Goal: Task Accomplishment & Management: Complete application form

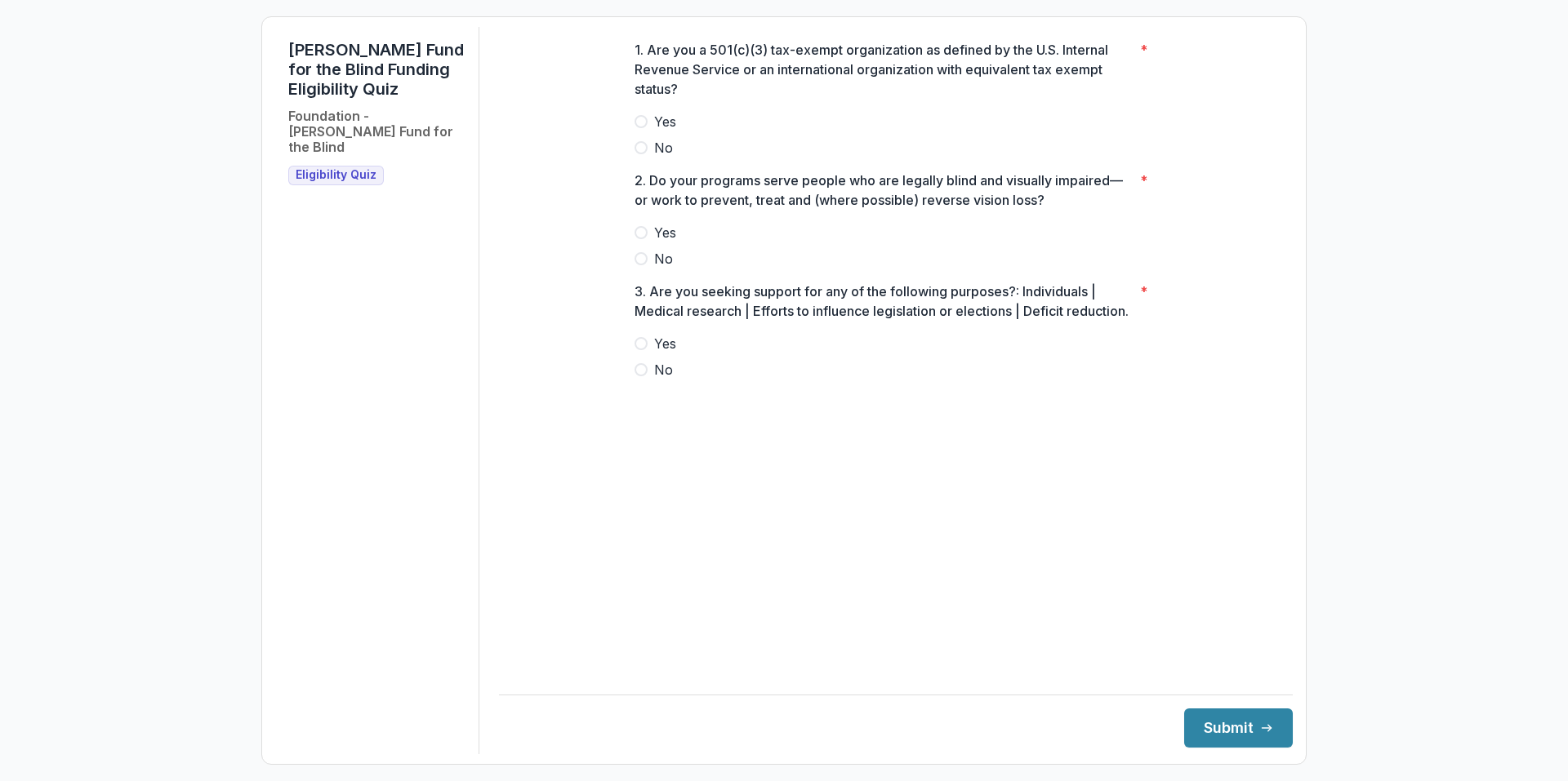
click at [649, 131] on label "Yes" at bounding box center [896, 122] width 523 height 20
click at [660, 242] on span "Yes" at bounding box center [665, 233] width 22 height 20
click at [658, 380] on span "No" at bounding box center [663, 370] width 19 height 20
click at [1228, 735] on button "Submit" at bounding box center [1237, 727] width 109 height 39
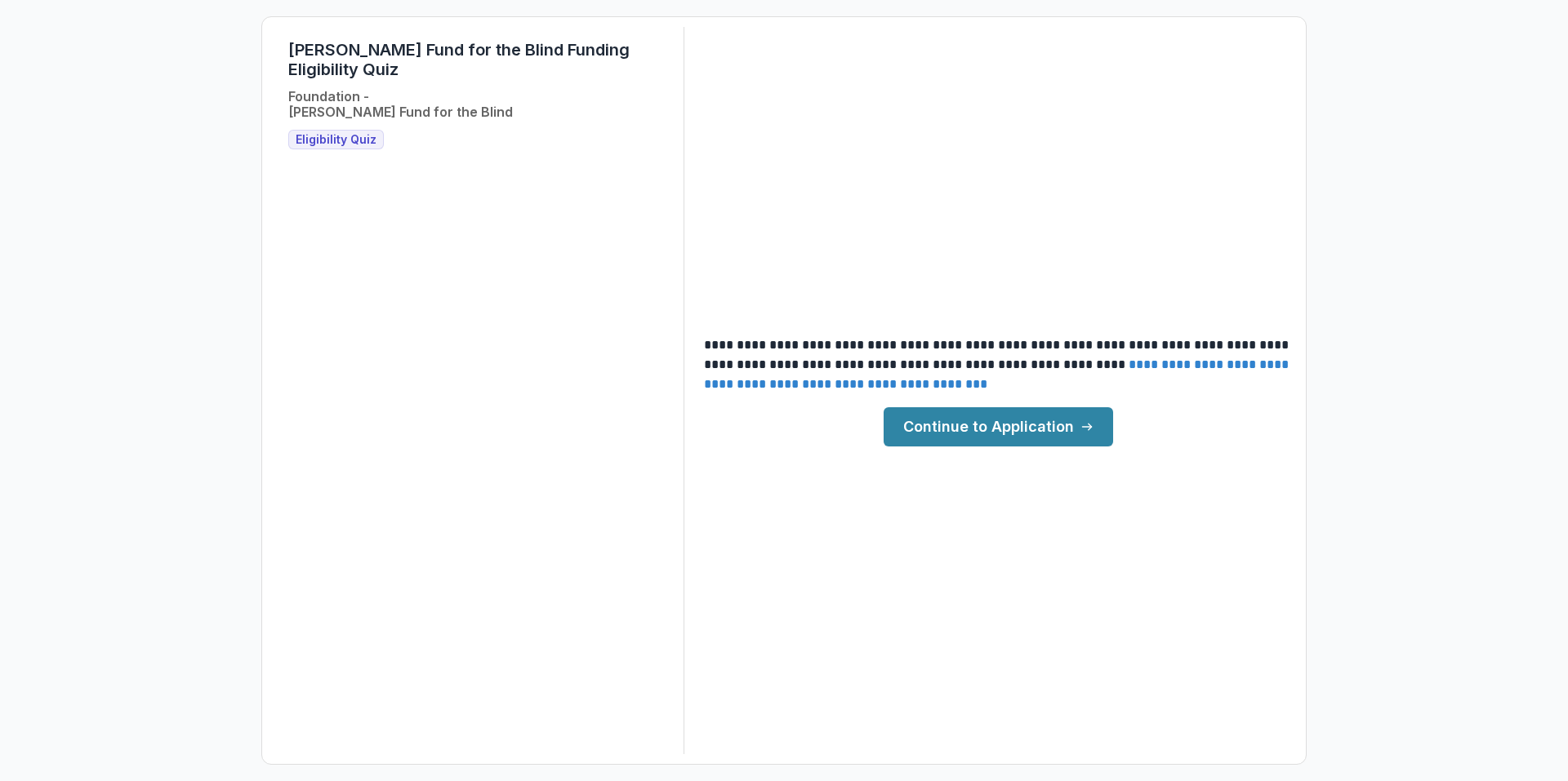
click at [1017, 439] on link "Continue to Application" at bounding box center [998, 426] width 229 height 39
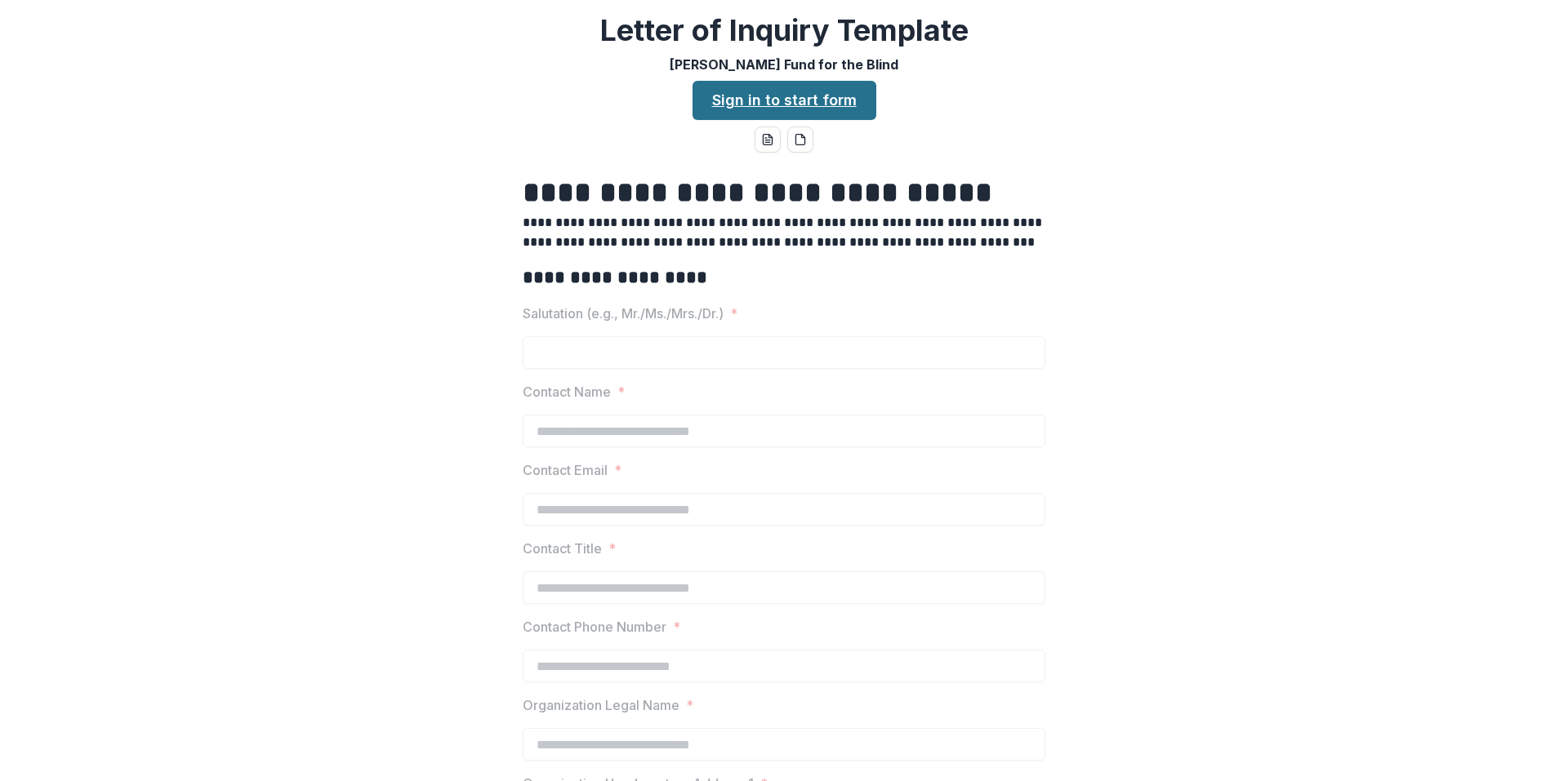
click at [807, 95] on link "Sign in to start form" at bounding box center [784, 100] width 183 height 39
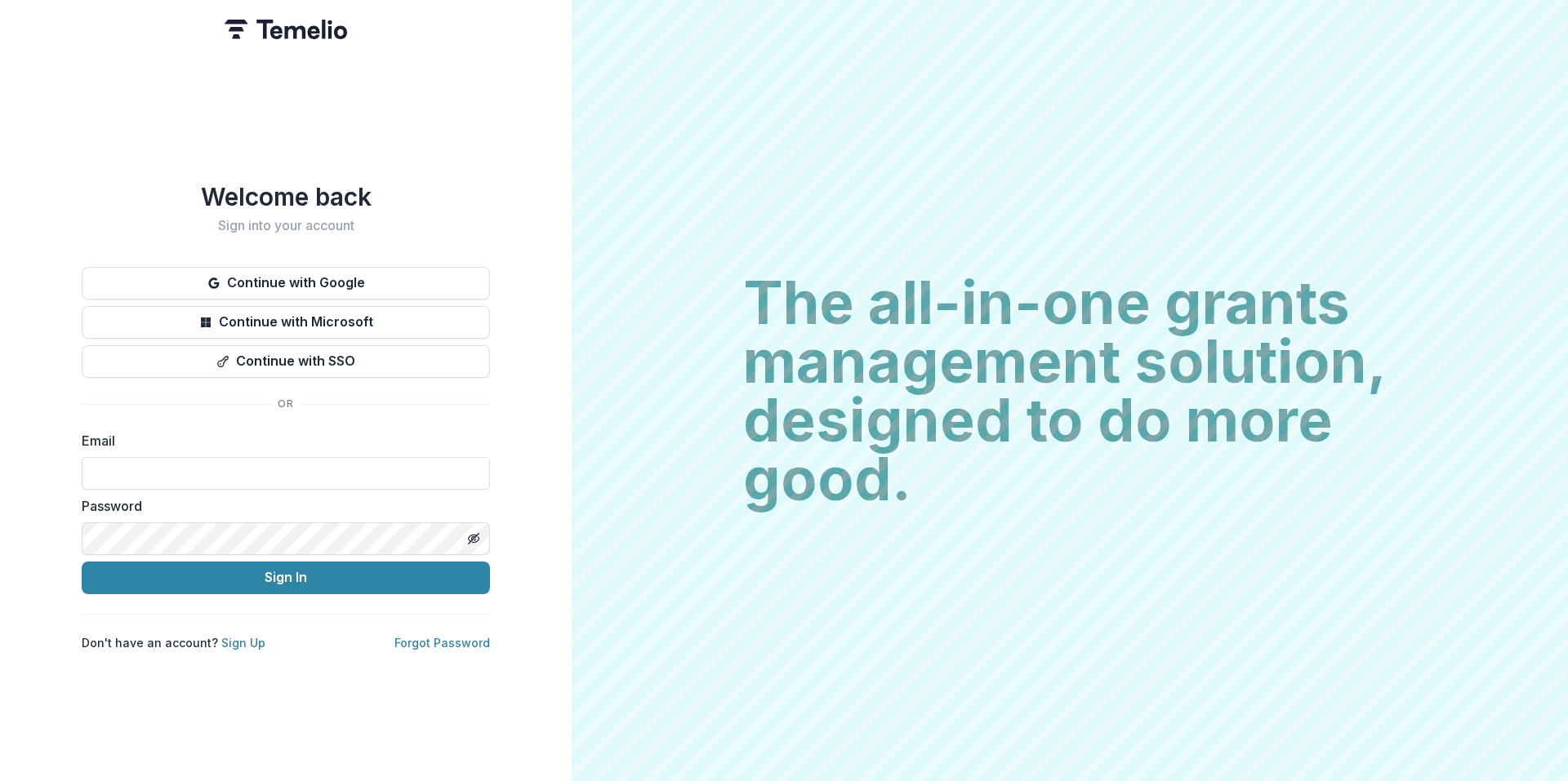
click at [246, 438] on label "Email" at bounding box center [281, 441] width 398 height 20
click at [247, 457] on input at bounding box center [286, 473] width 408 height 33
type input "**********"
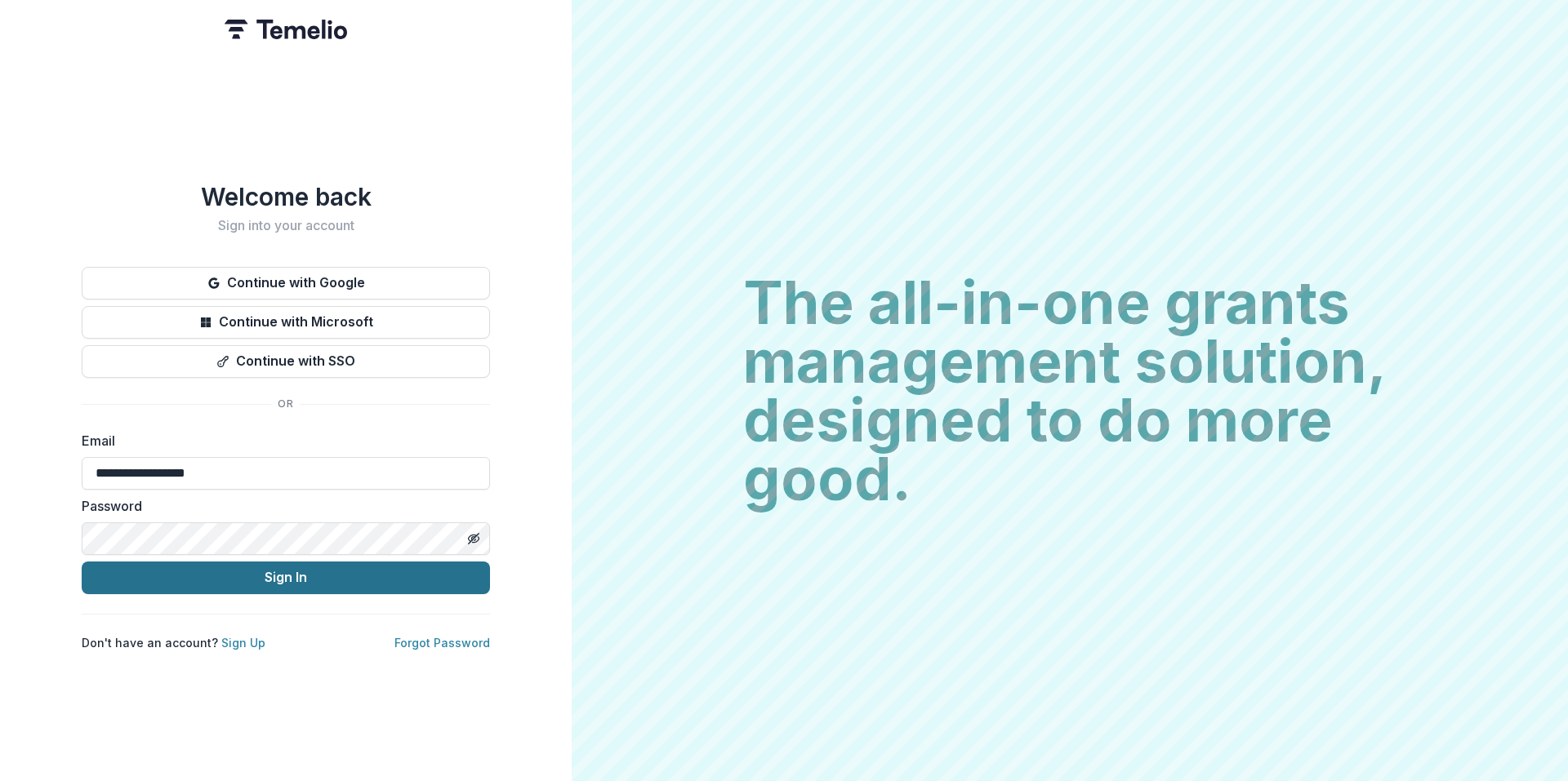
click at [118, 568] on button "Sign In" at bounding box center [286, 578] width 408 height 33
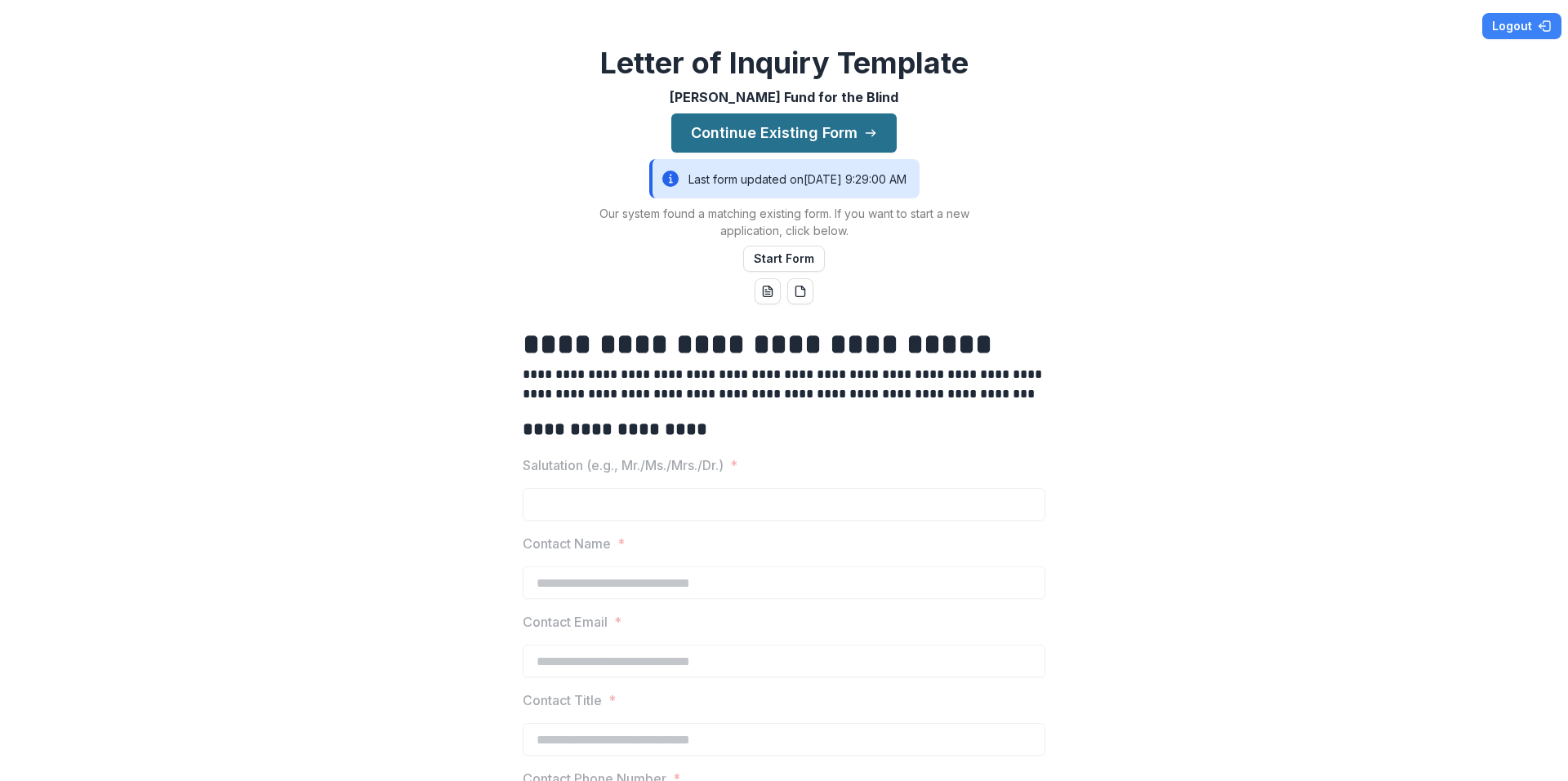
click at [822, 134] on button "Continue Existing Form" at bounding box center [784, 132] width 225 height 39
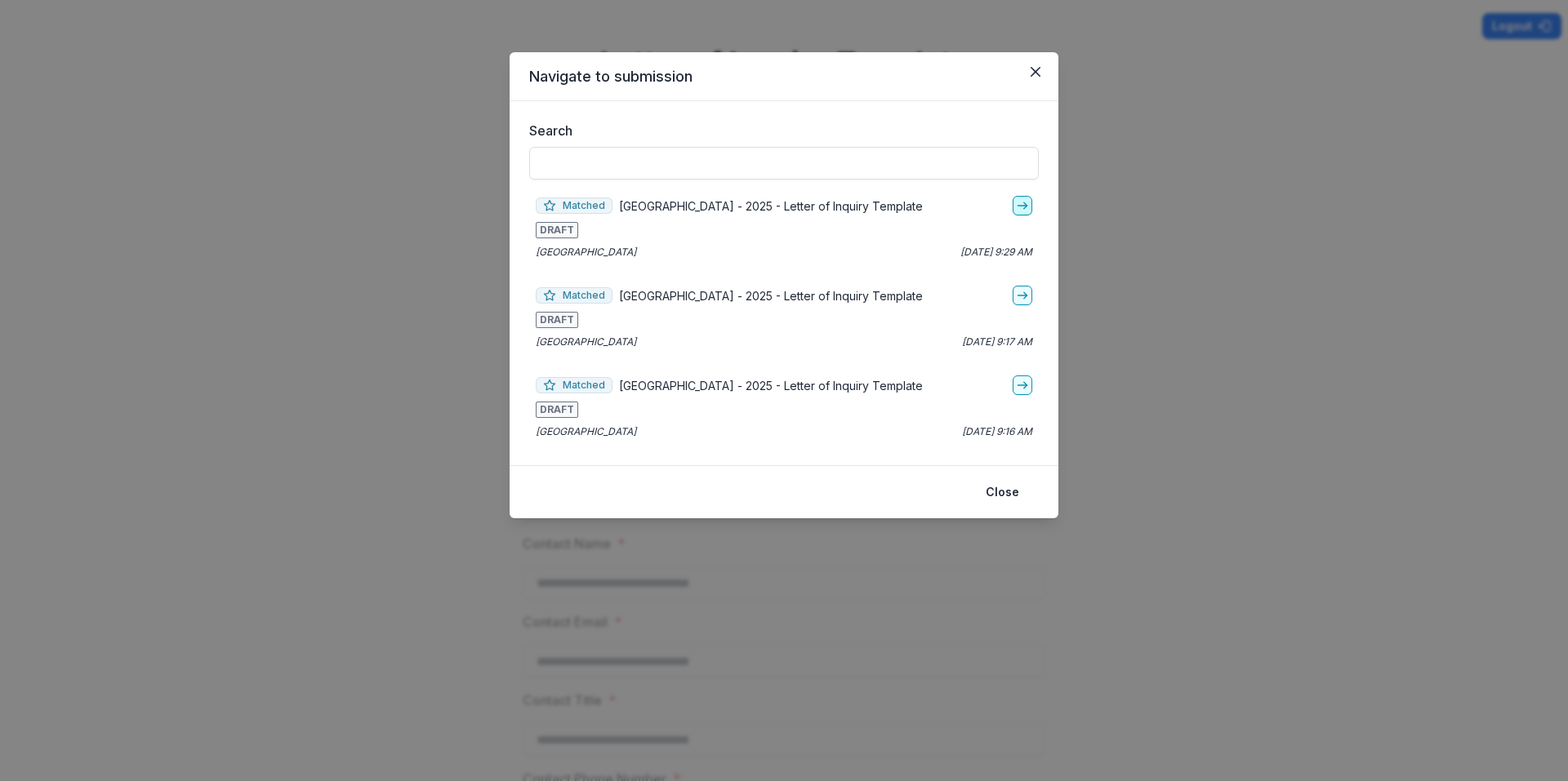
click at [1023, 204] on icon "go-to" at bounding box center [1022, 205] width 13 height 13
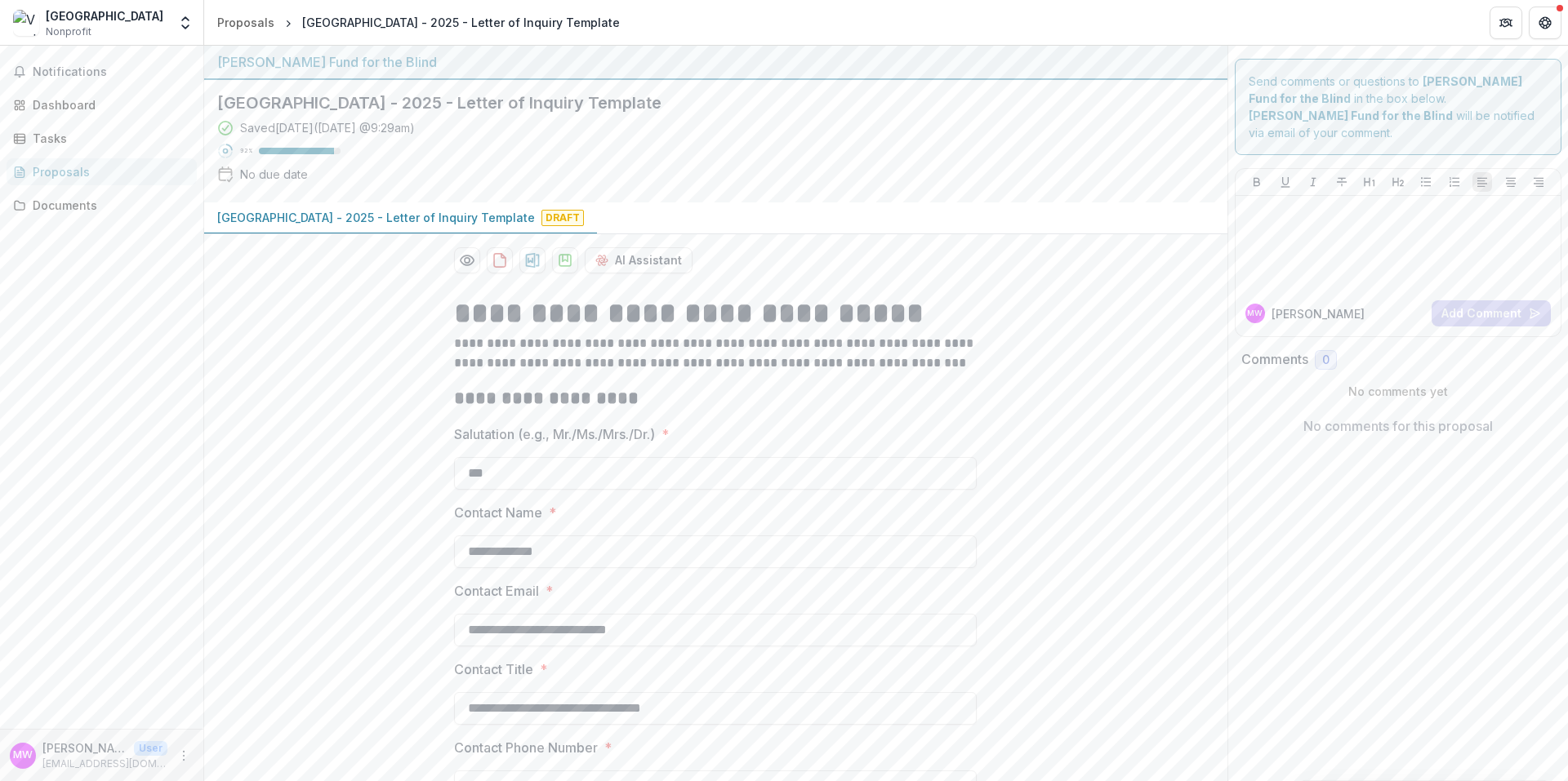
click at [163, 16] on div "[GEOGRAPHIC_DATA] Nonprofit" at bounding box center [90, 23] width 154 height 32
click at [189, 30] on icon "Open entity switcher" at bounding box center [185, 23] width 16 height 16
click at [156, 88] on link "Settings" at bounding box center [102, 90] width 196 height 27
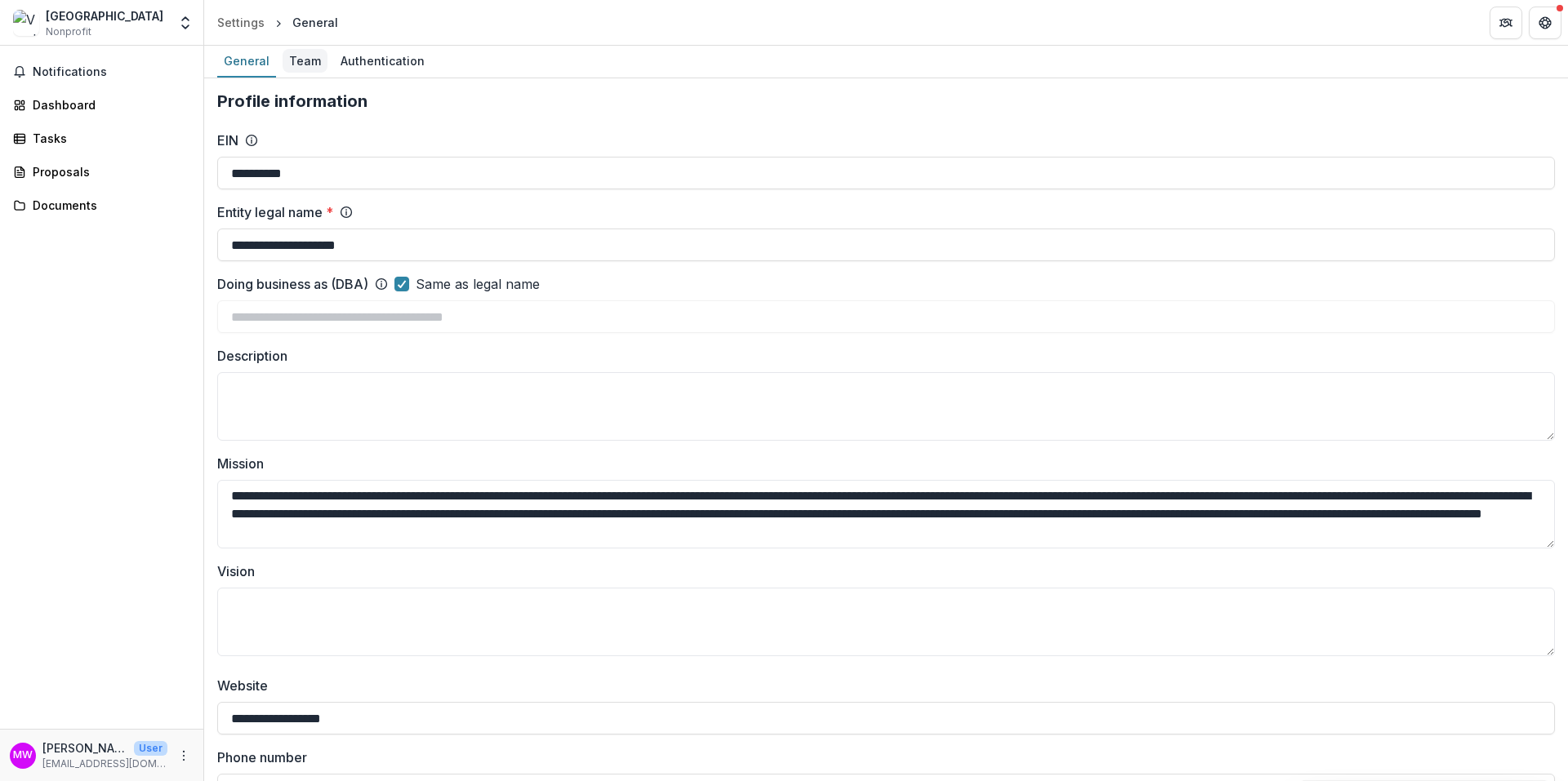
click at [306, 57] on div "Team" at bounding box center [305, 61] width 45 height 24
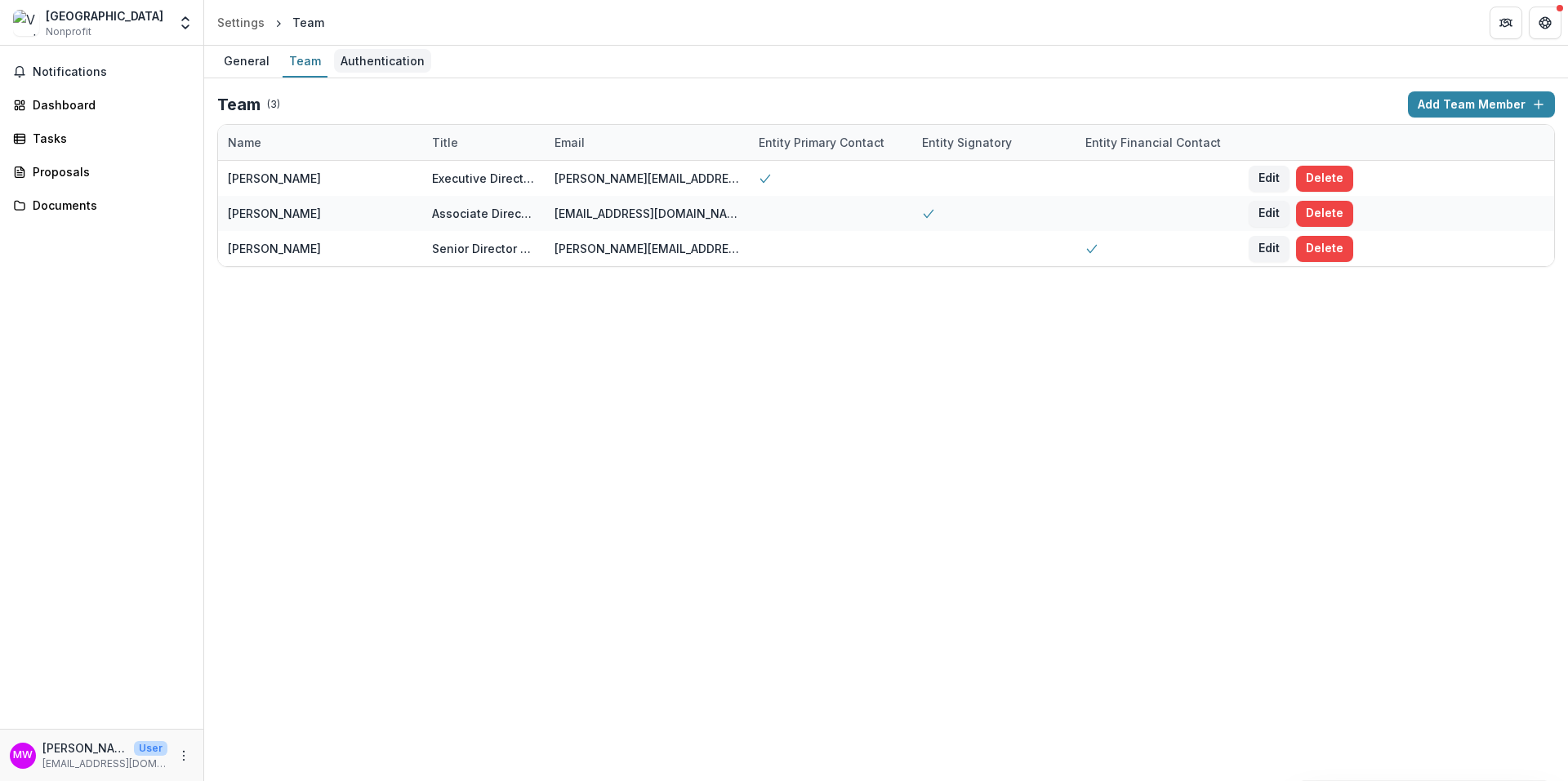
click at [373, 61] on div "Authentication" at bounding box center [383, 61] width 98 height 24
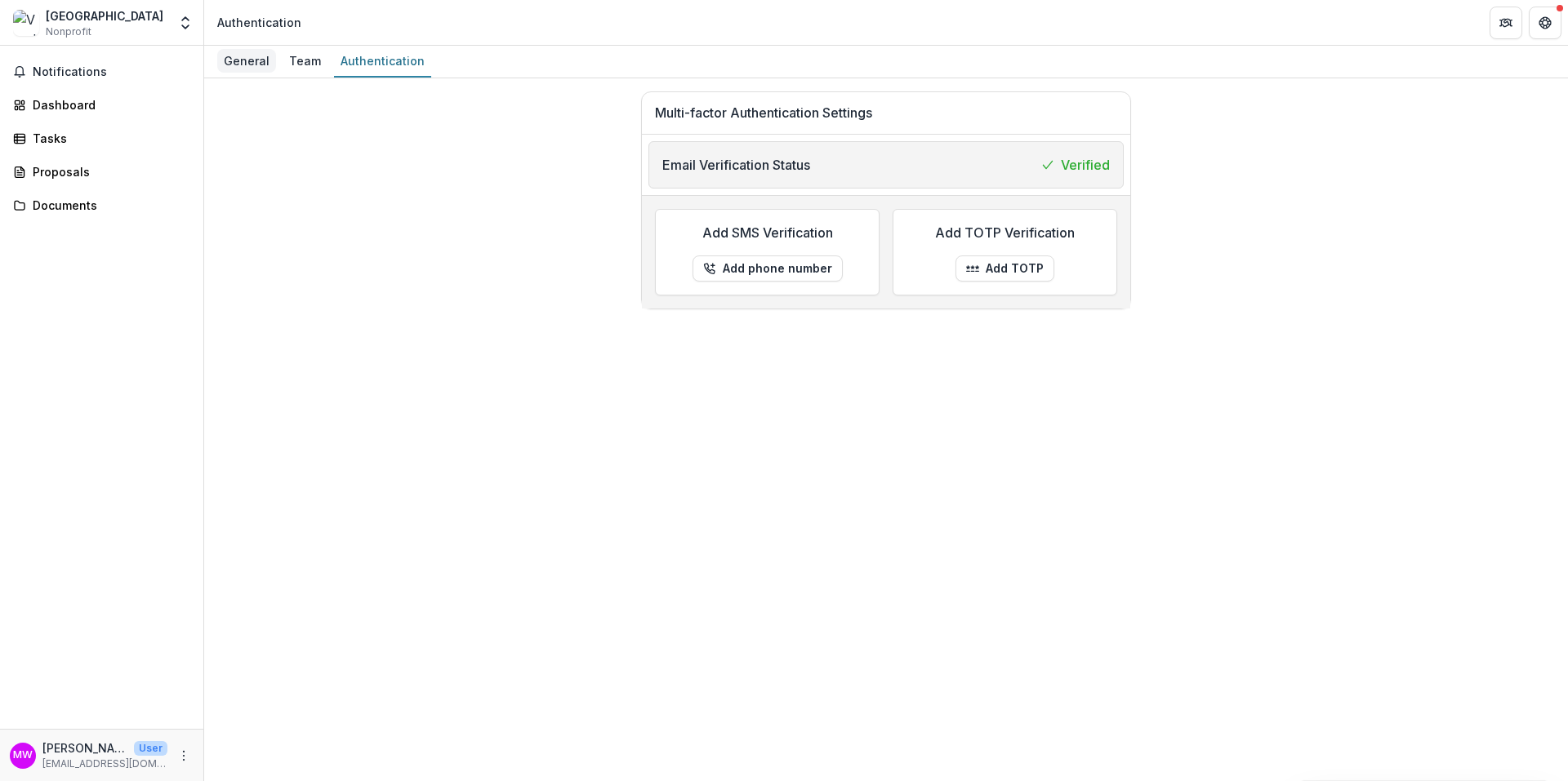
click at [265, 74] on link "General" at bounding box center [246, 62] width 59 height 32
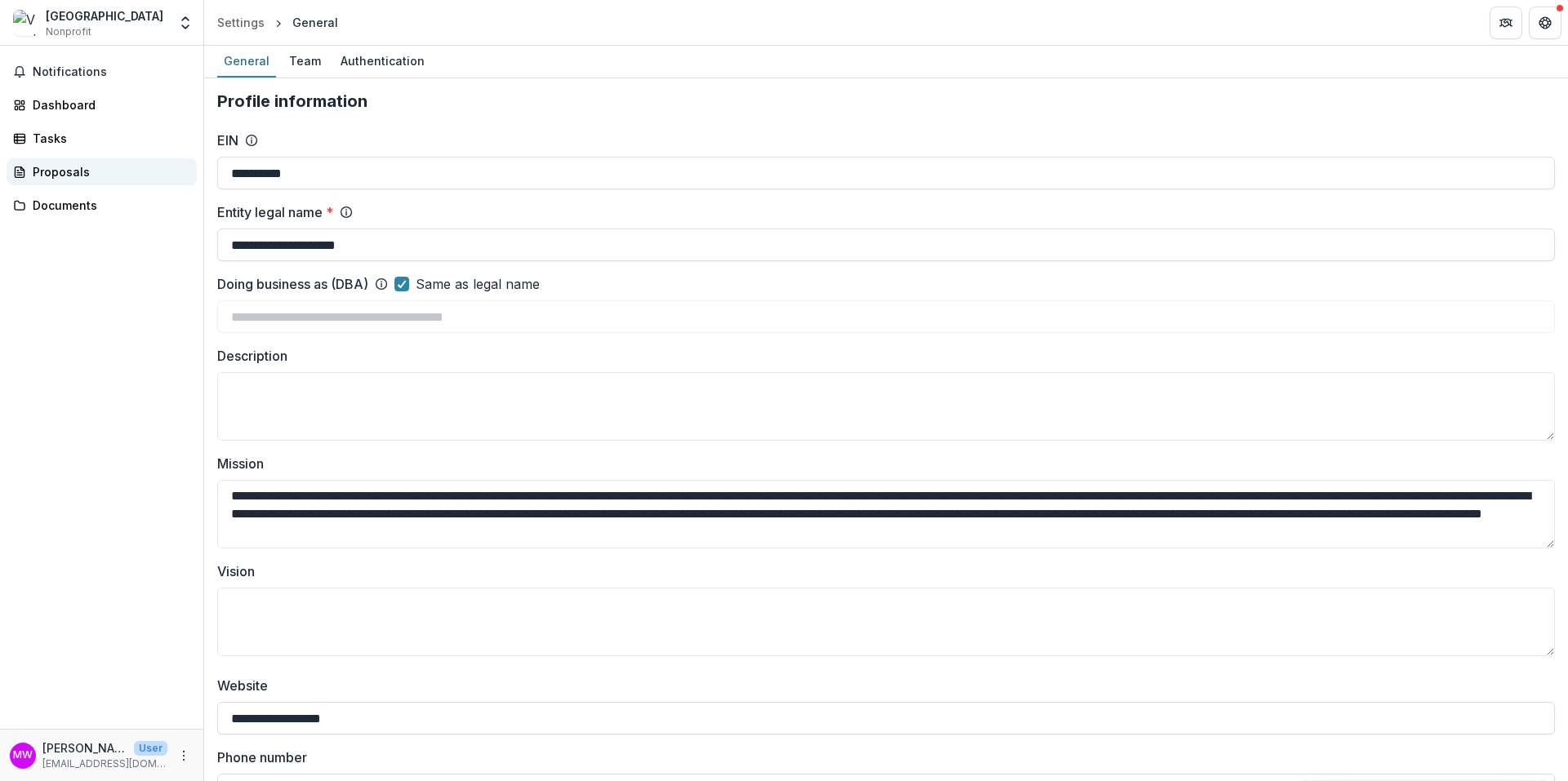
click at [84, 178] on div "Proposals" at bounding box center [109, 171] width 151 height 17
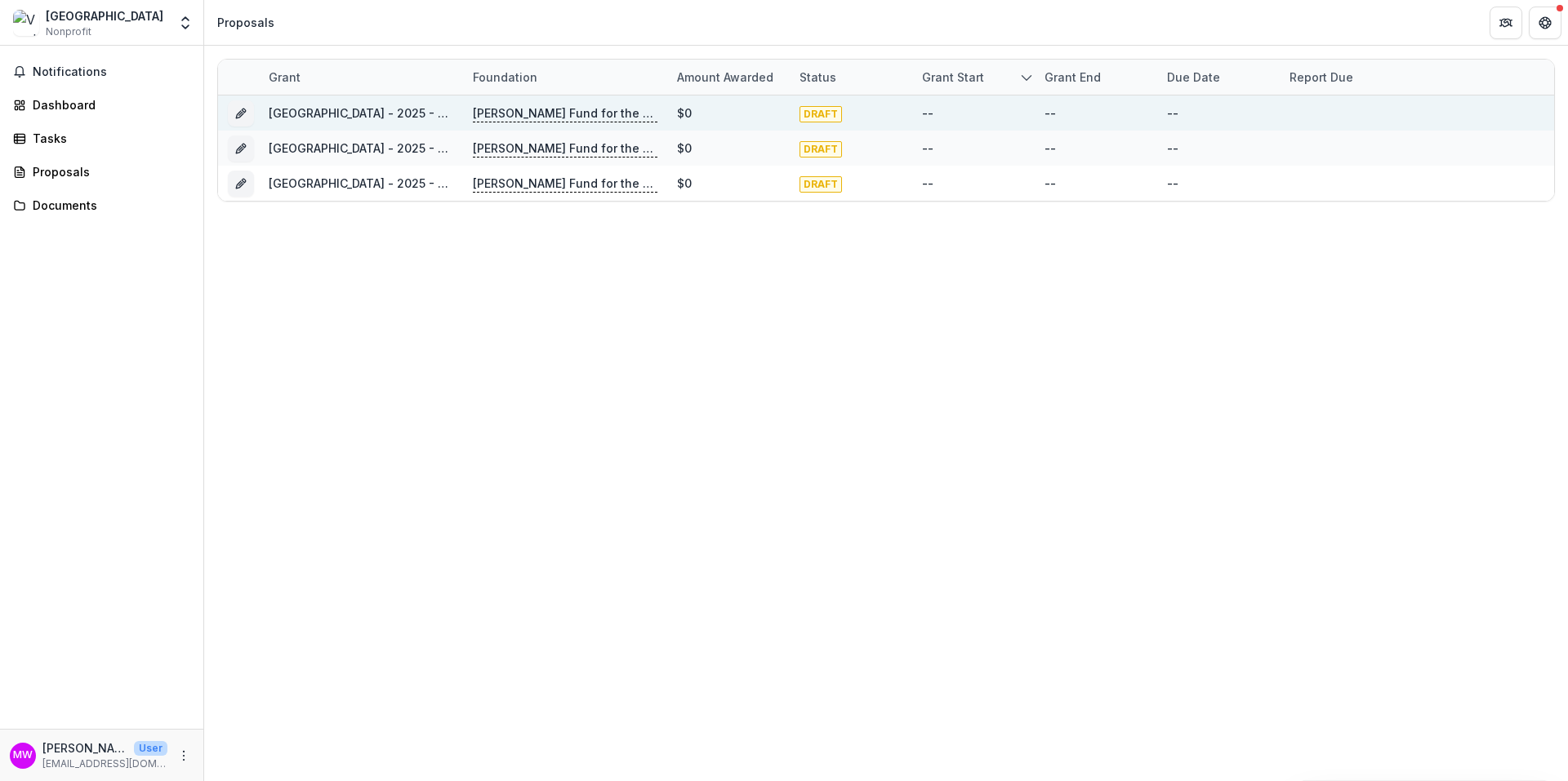
click at [526, 112] on p "[PERSON_NAME] Fund for the Blind" at bounding box center [565, 114] width 184 height 18
click at [395, 117] on link "[GEOGRAPHIC_DATA] - 2025 - Letter of Inquiry Template" at bounding box center [427, 114] width 318 height 14
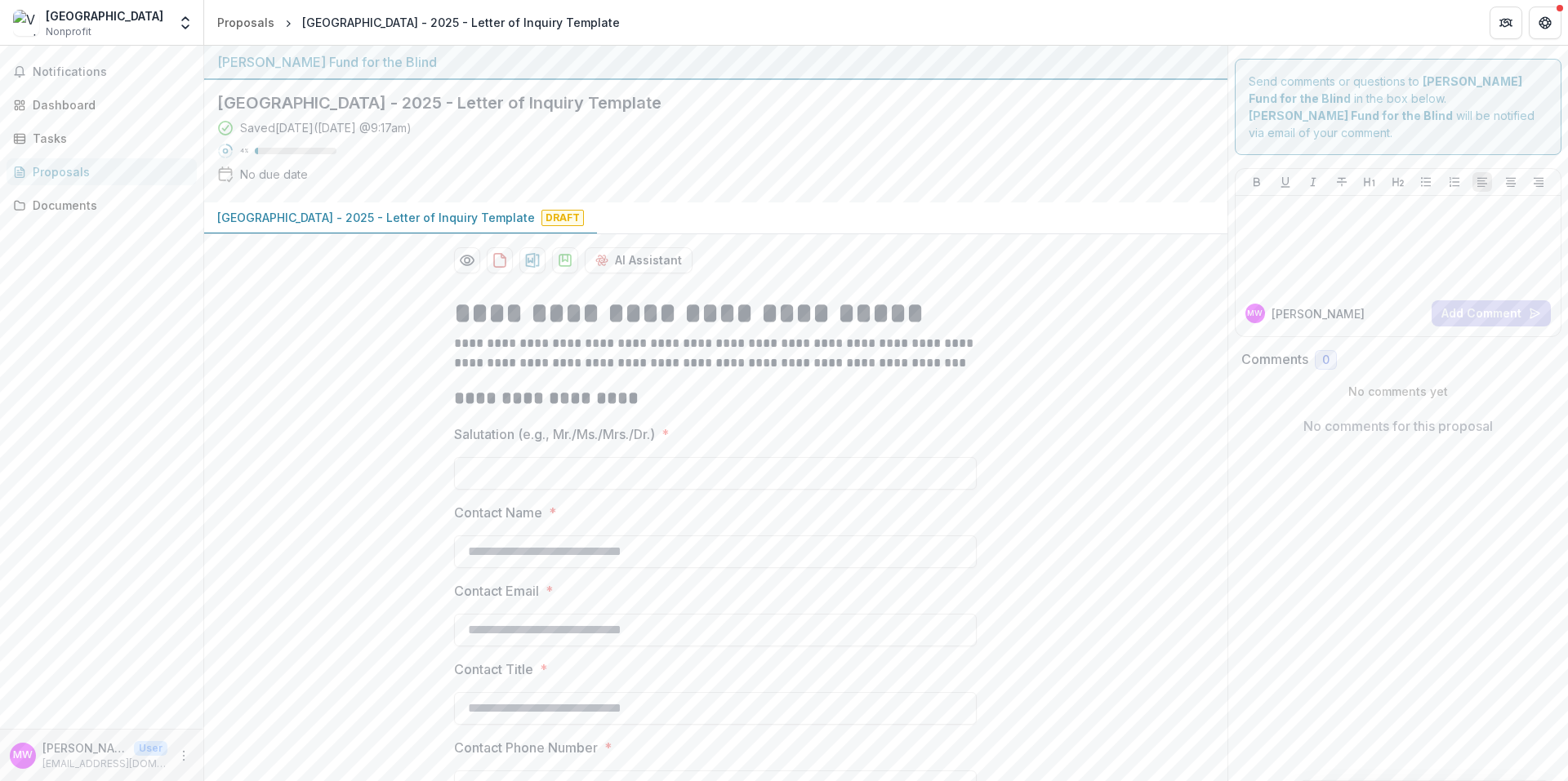
click at [95, 168] on div "Proposals" at bounding box center [109, 171] width 151 height 17
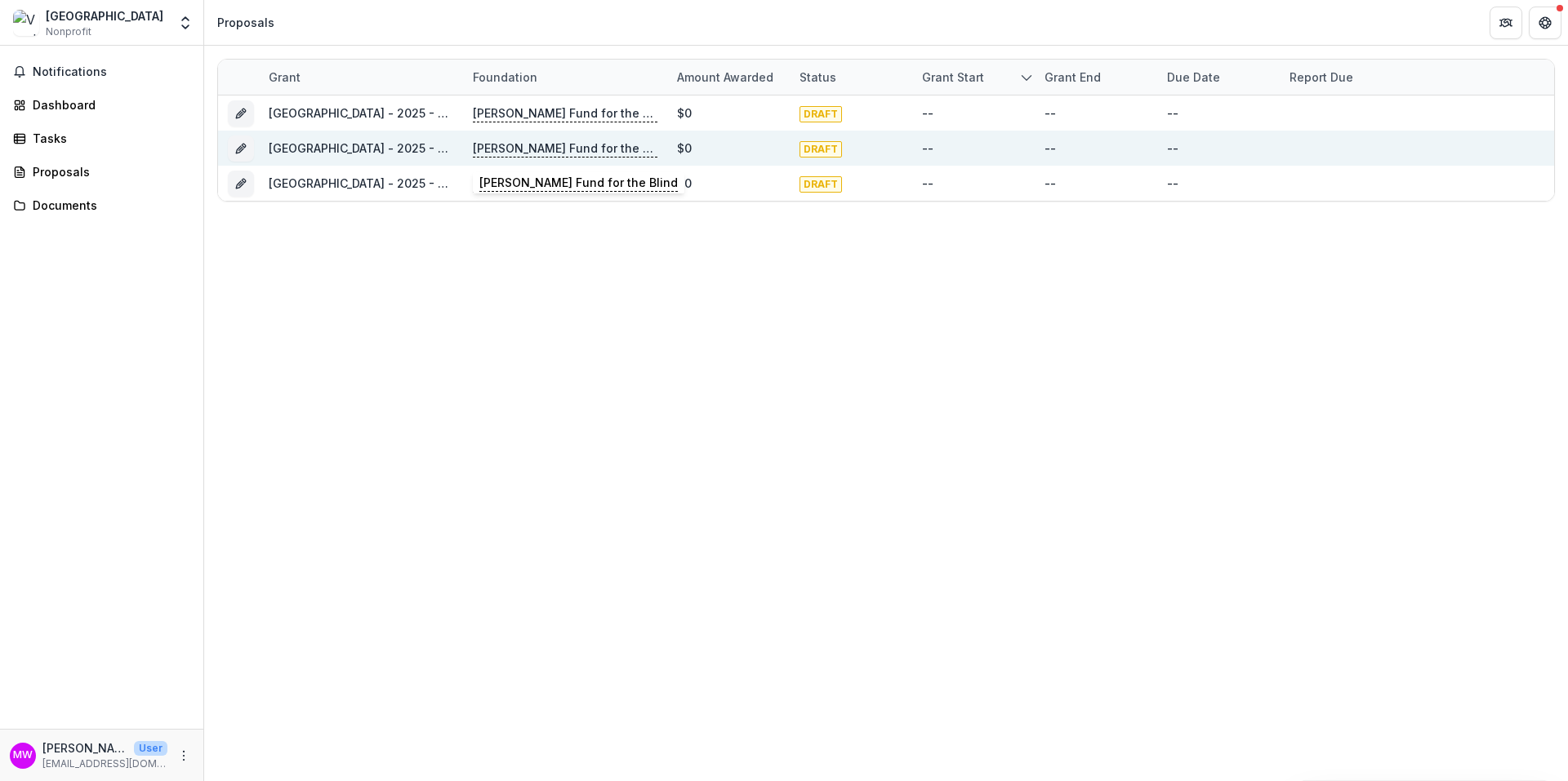
click at [542, 151] on p "[PERSON_NAME] Fund for the Blind" at bounding box center [565, 148] width 184 height 18
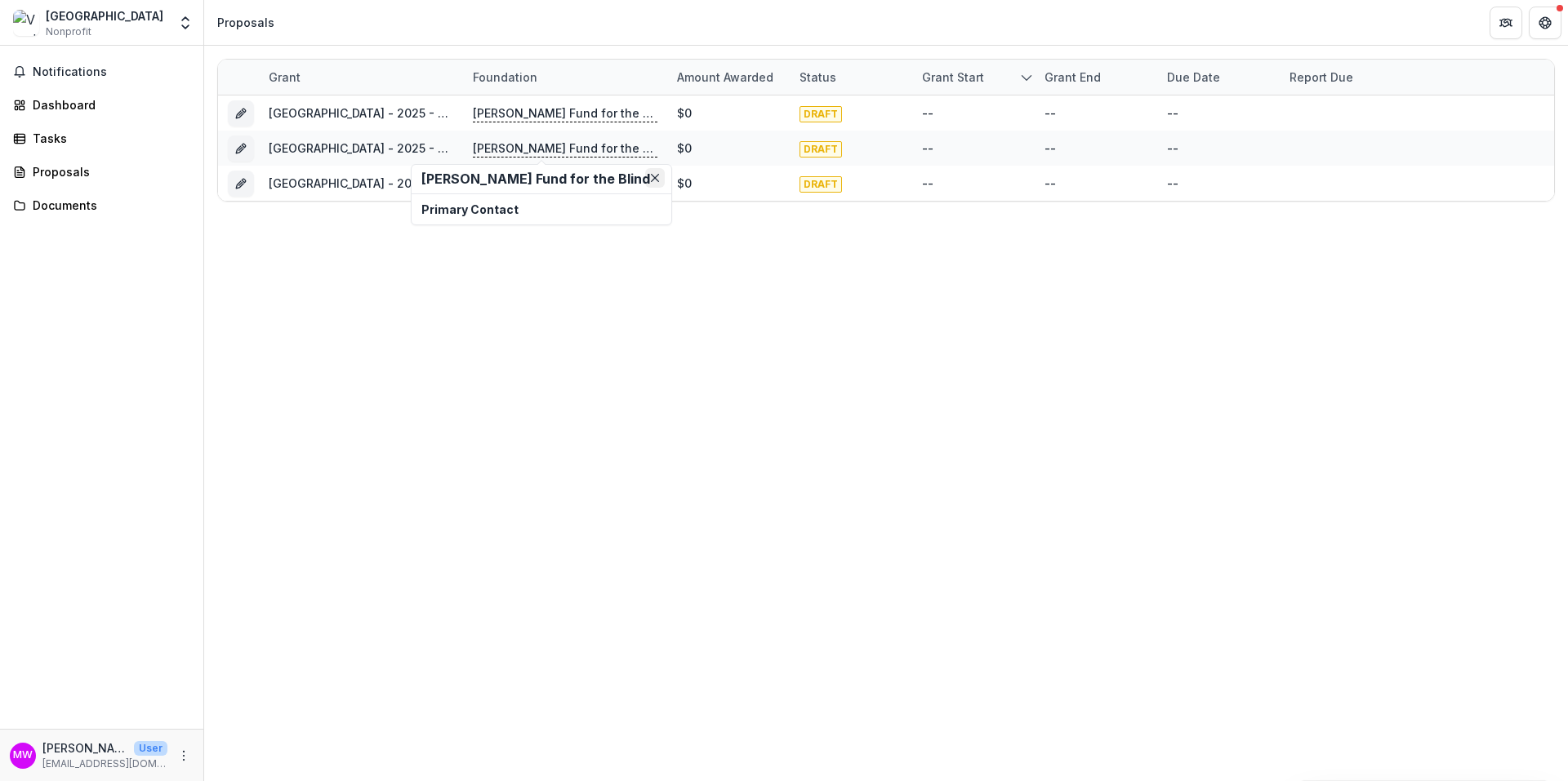
click at [657, 178] on icon "Close" at bounding box center [654, 178] width 8 height 8
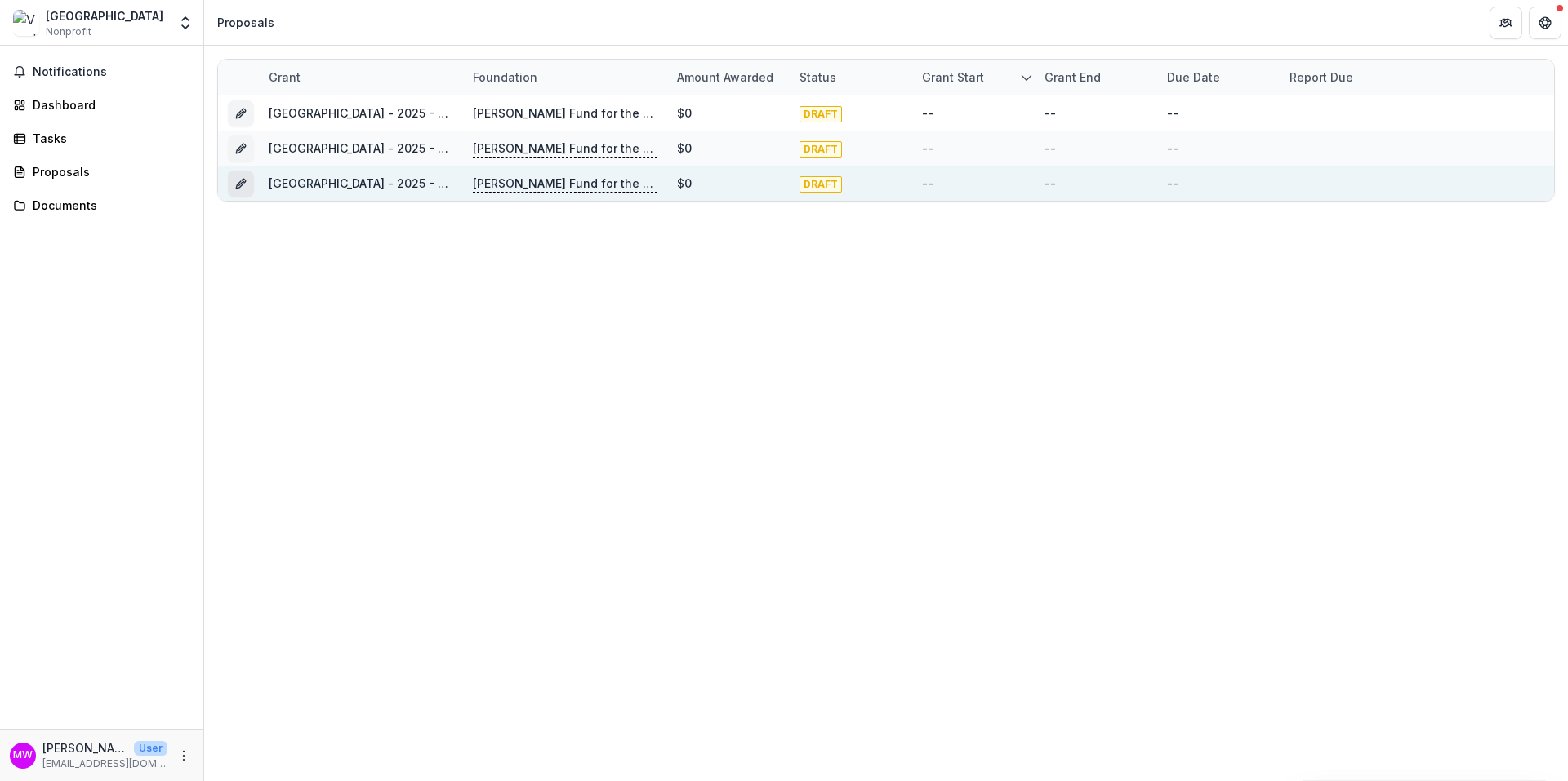
click at [239, 181] on icon "Grant 3b6d35a7-1bbd-435c-b28f-d42ea634a5b8" at bounding box center [240, 183] width 13 height 13
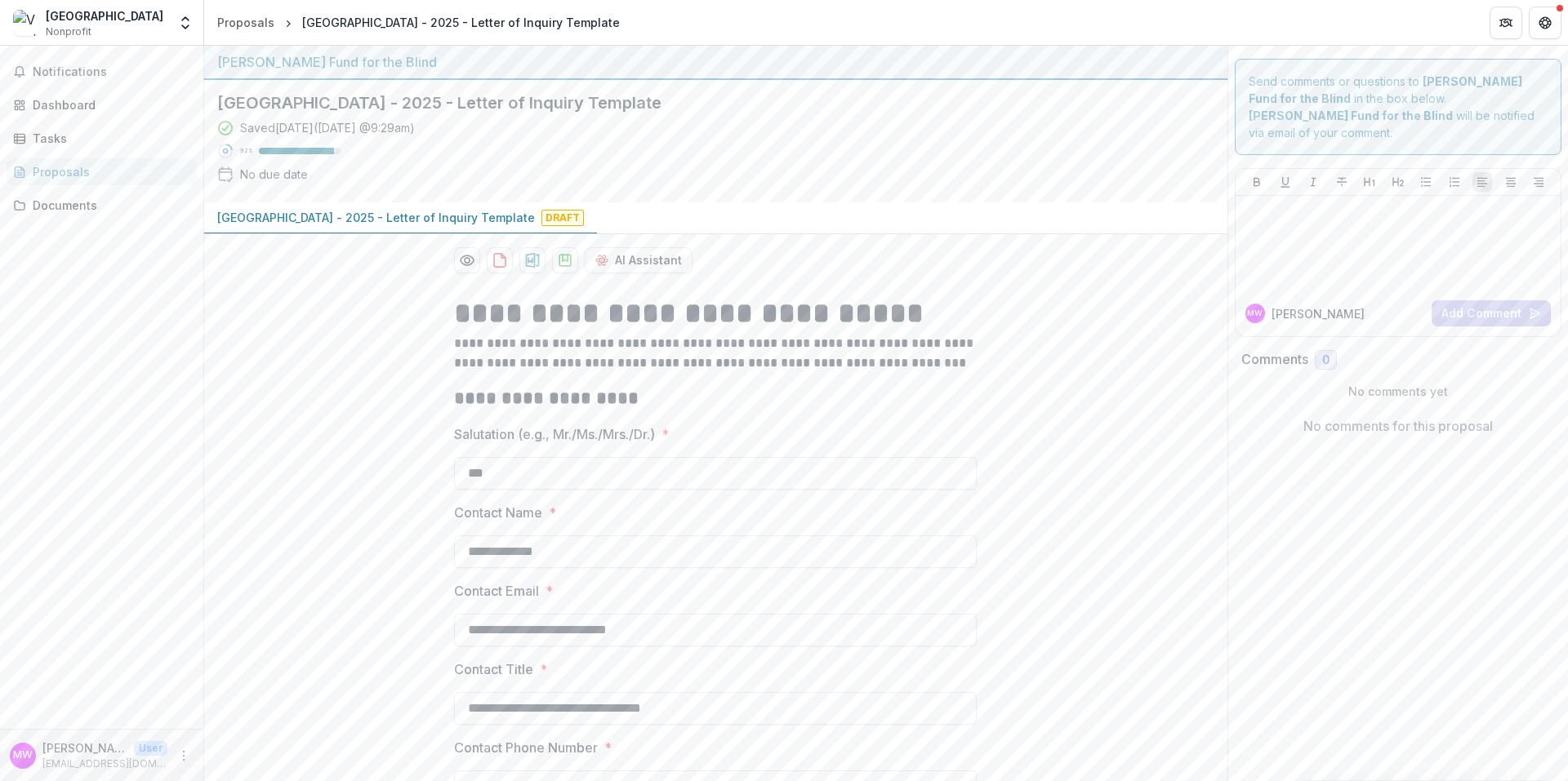
click at [138, 174] on div "Proposals" at bounding box center [109, 171] width 151 height 17
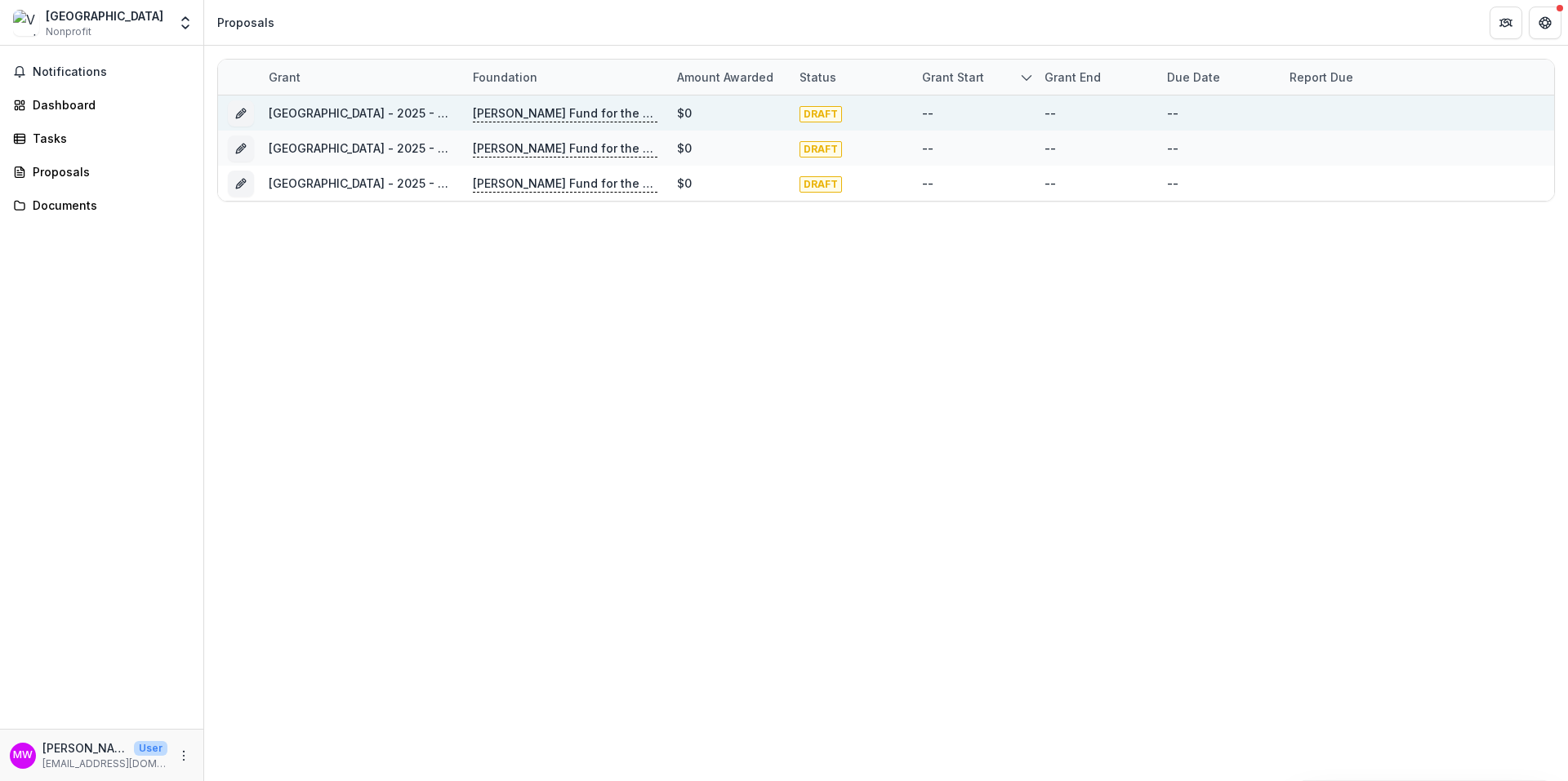
click at [324, 120] on div "[GEOGRAPHIC_DATA] - 2025 - Letter of Inquiry Template" at bounding box center [361, 113] width 184 height 17
click at [323, 110] on link "[GEOGRAPHIC_DATA] - 2025 - Letter of Inquiry Template" at bounding box center [427, 114] width 318 height 14
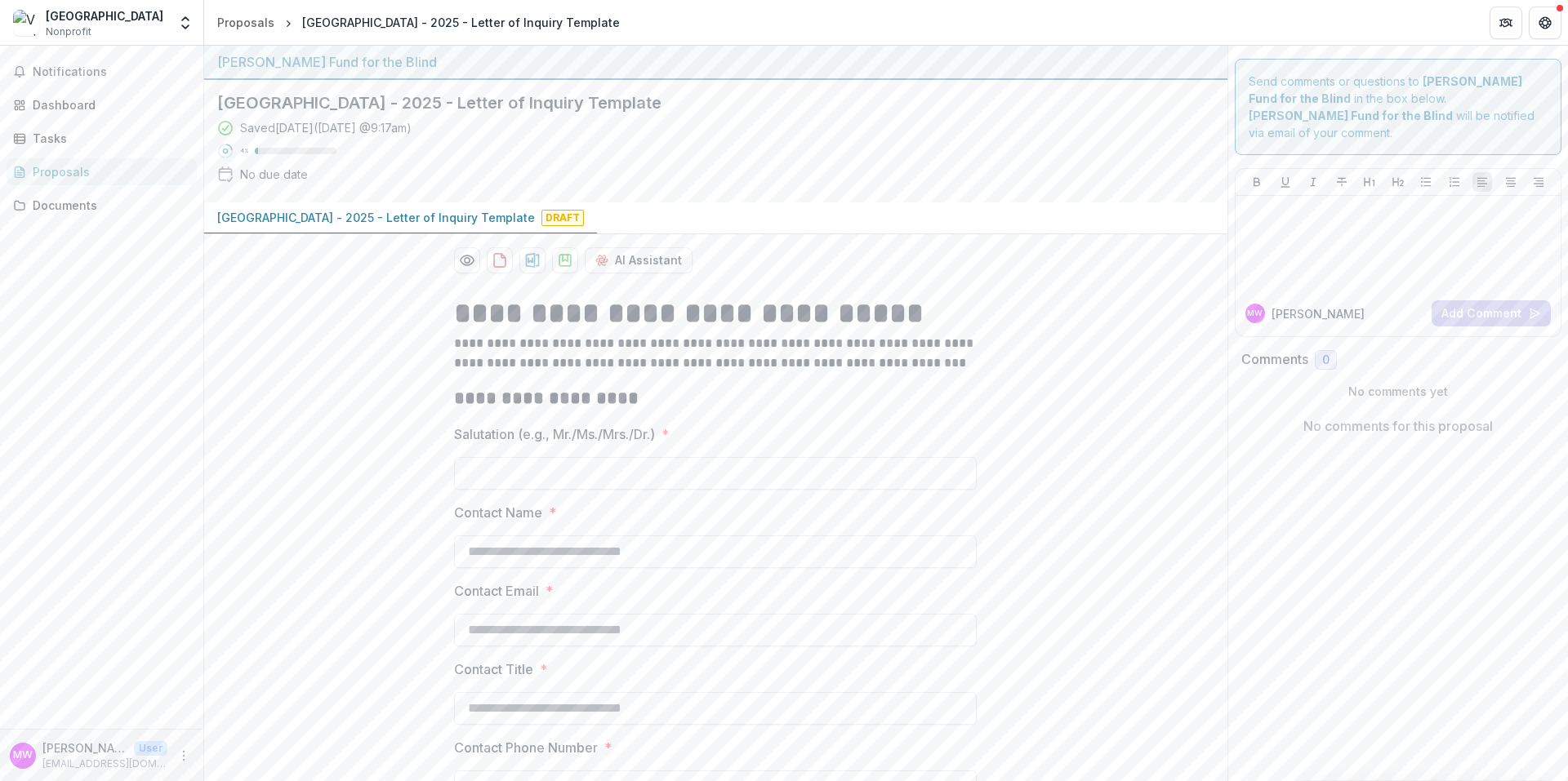
click at [75, 171] on div "Proposals" at bounding box center [109, 171] width 151 height 17
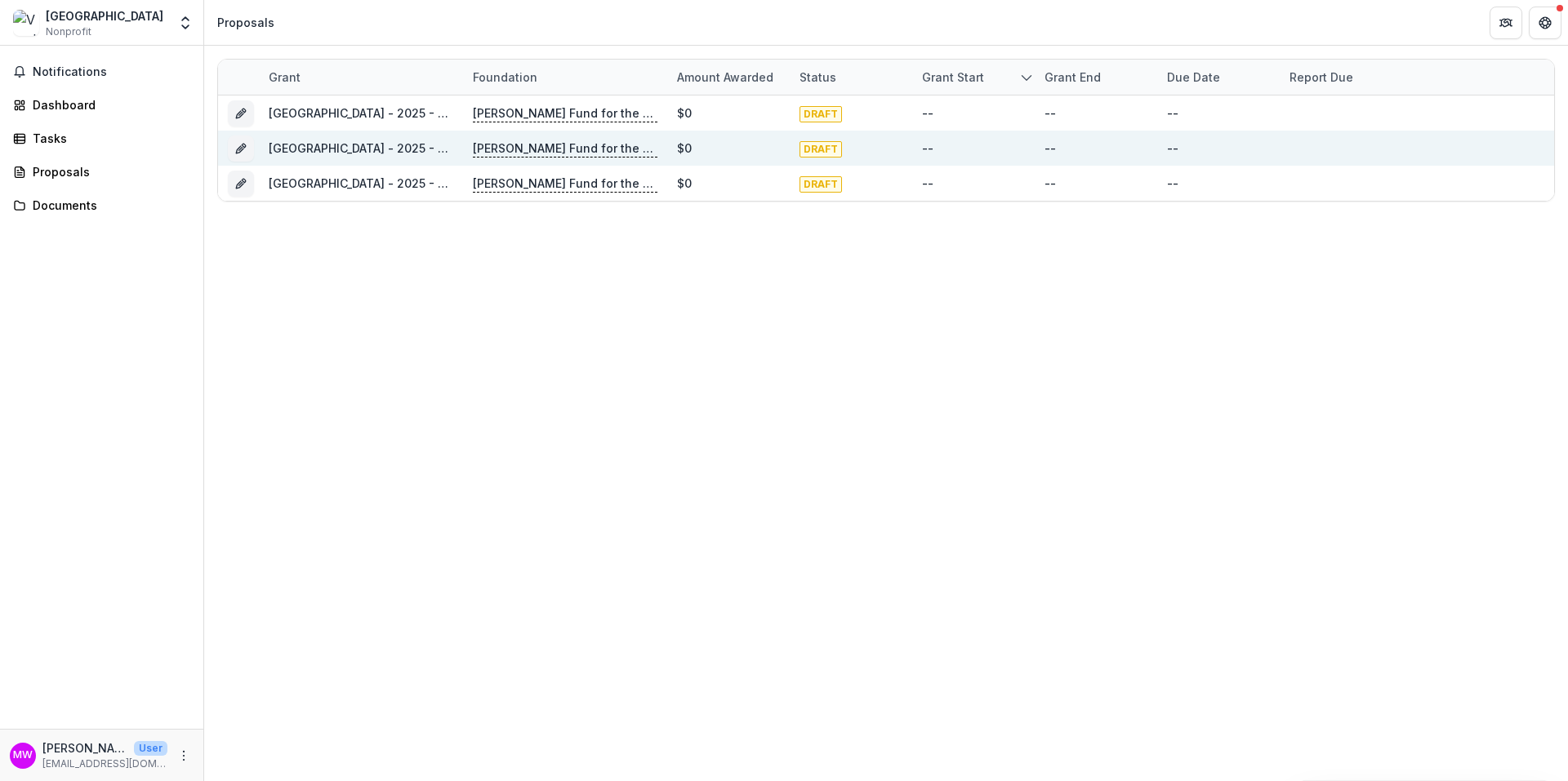
click at [320, 145] on link "[GEOGRAPHIC_DATA] - 2025 - Letter of Inquiry Template" at bounding box center [427, 148] width 318 height 14
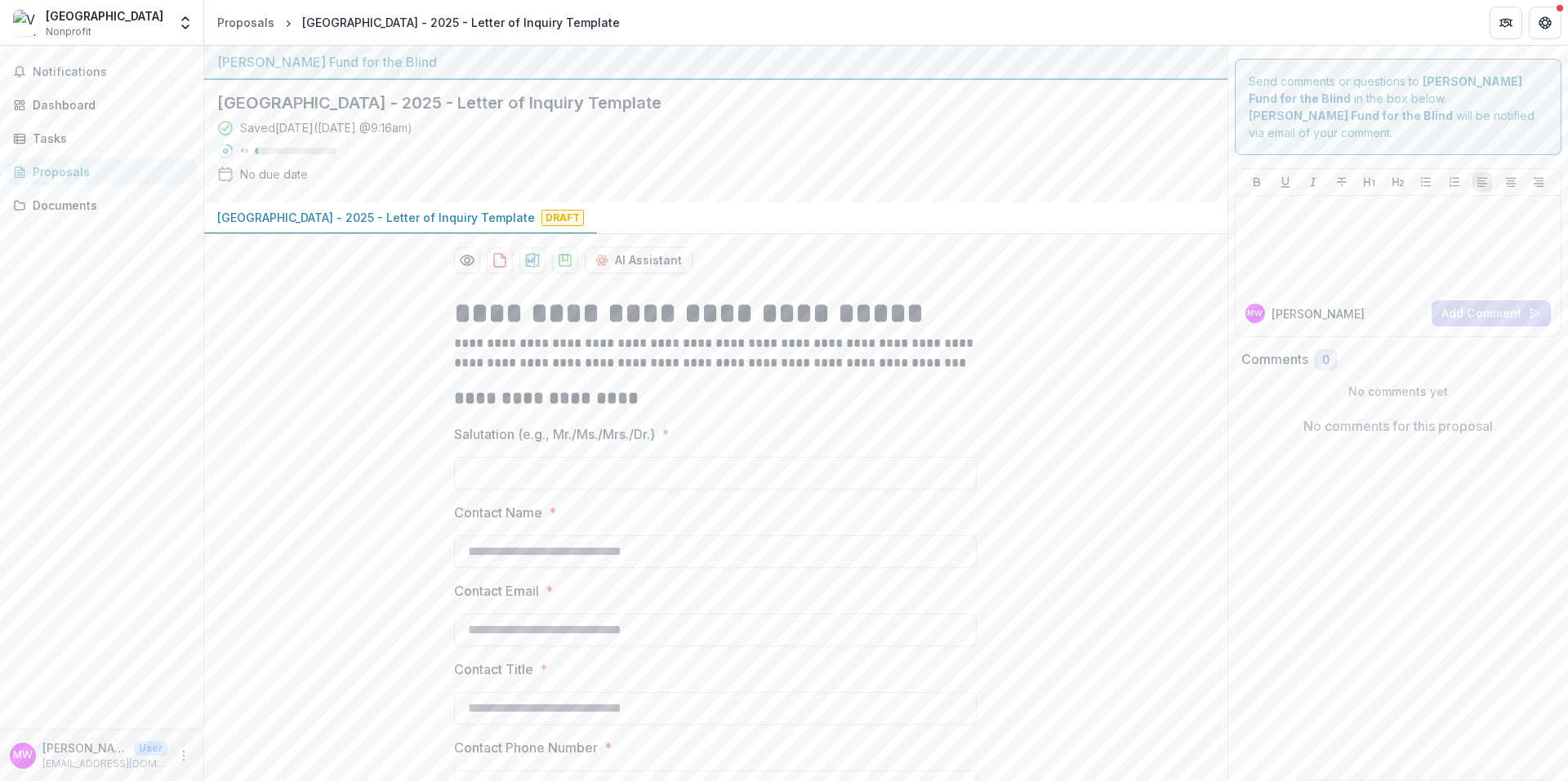
click at [64, 181] on link "Proposals" at bounding box center [102, 171] width 190 height 27
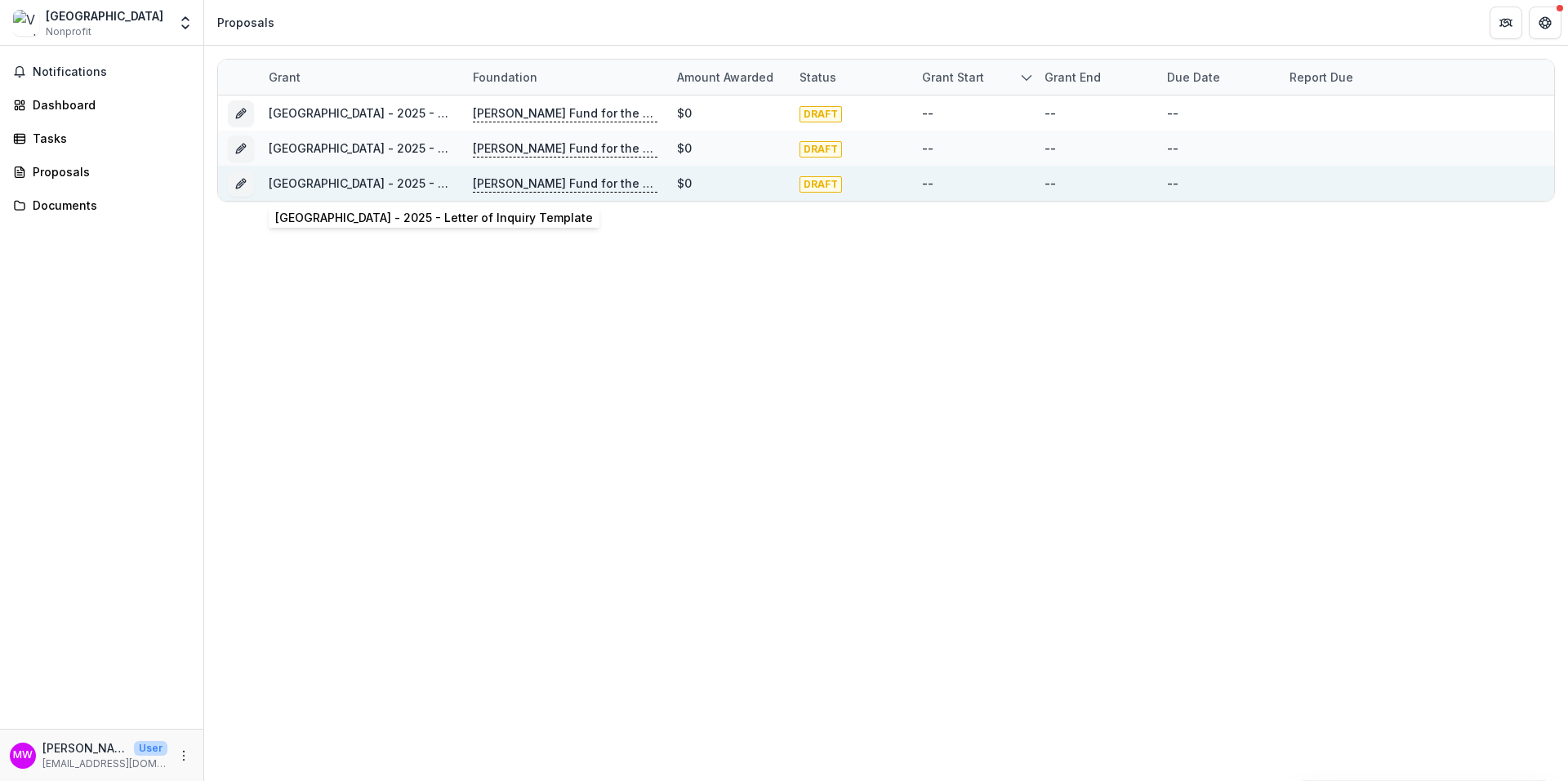
click at [334, 181] on link "[GEOGRAPHIC_DATA] - 2025 - Letter of Inquiry Template" at bounding box center [427, 183] width 318 height 14
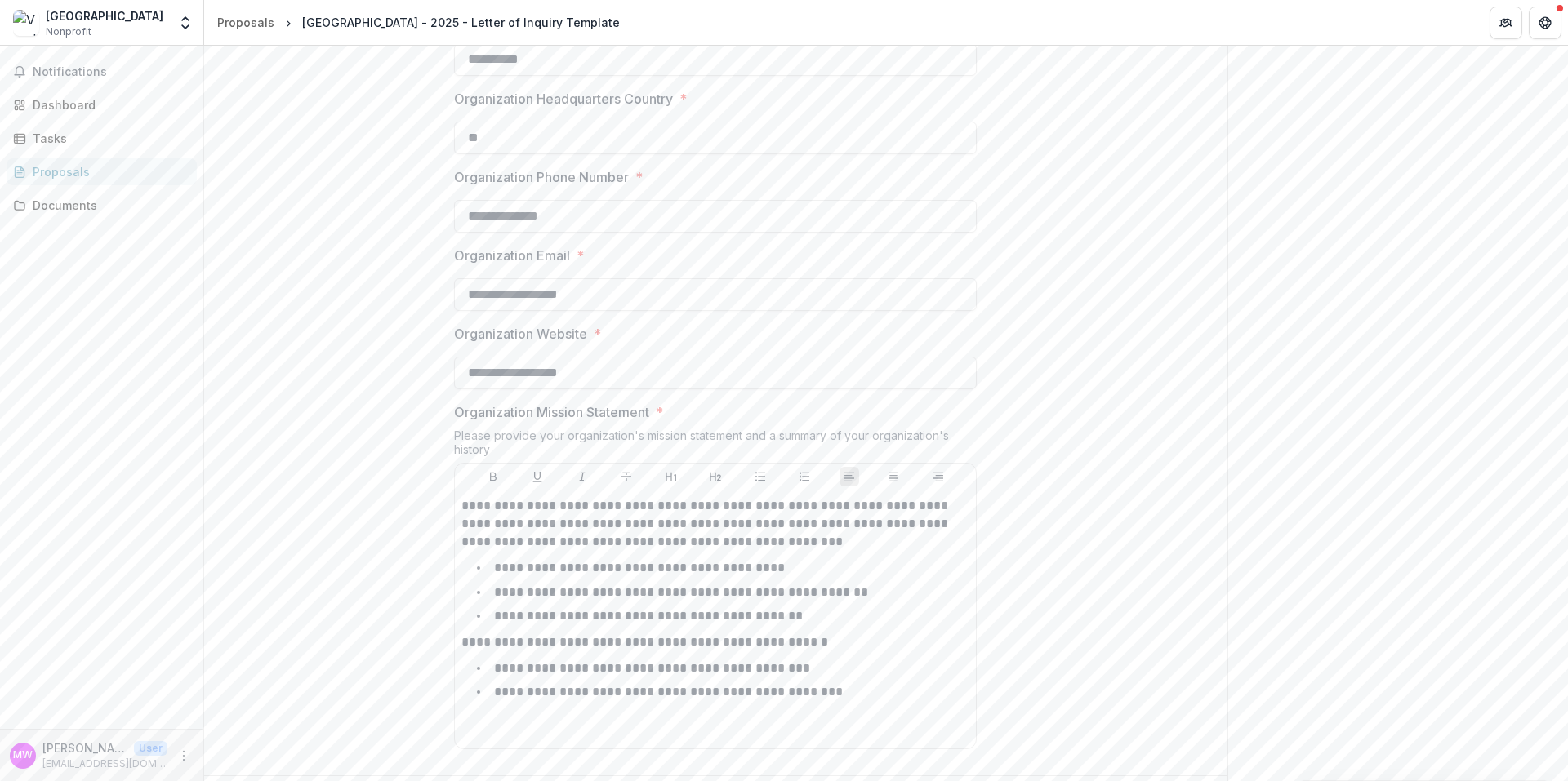
scroll to position [1245, 0]
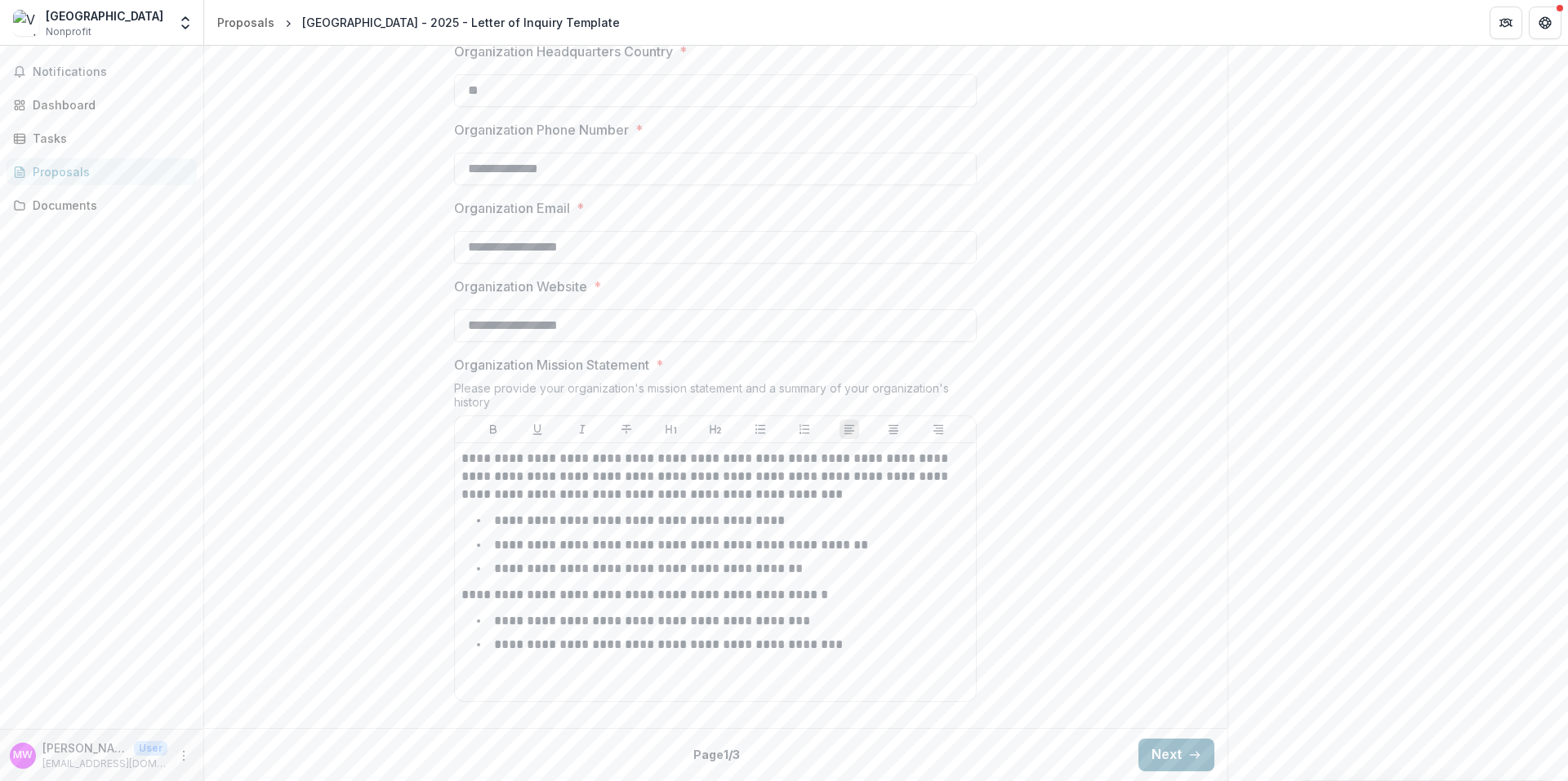
click at [1170, 752] on button "Next" at bounding box center [1176, 755] width 76 height 33
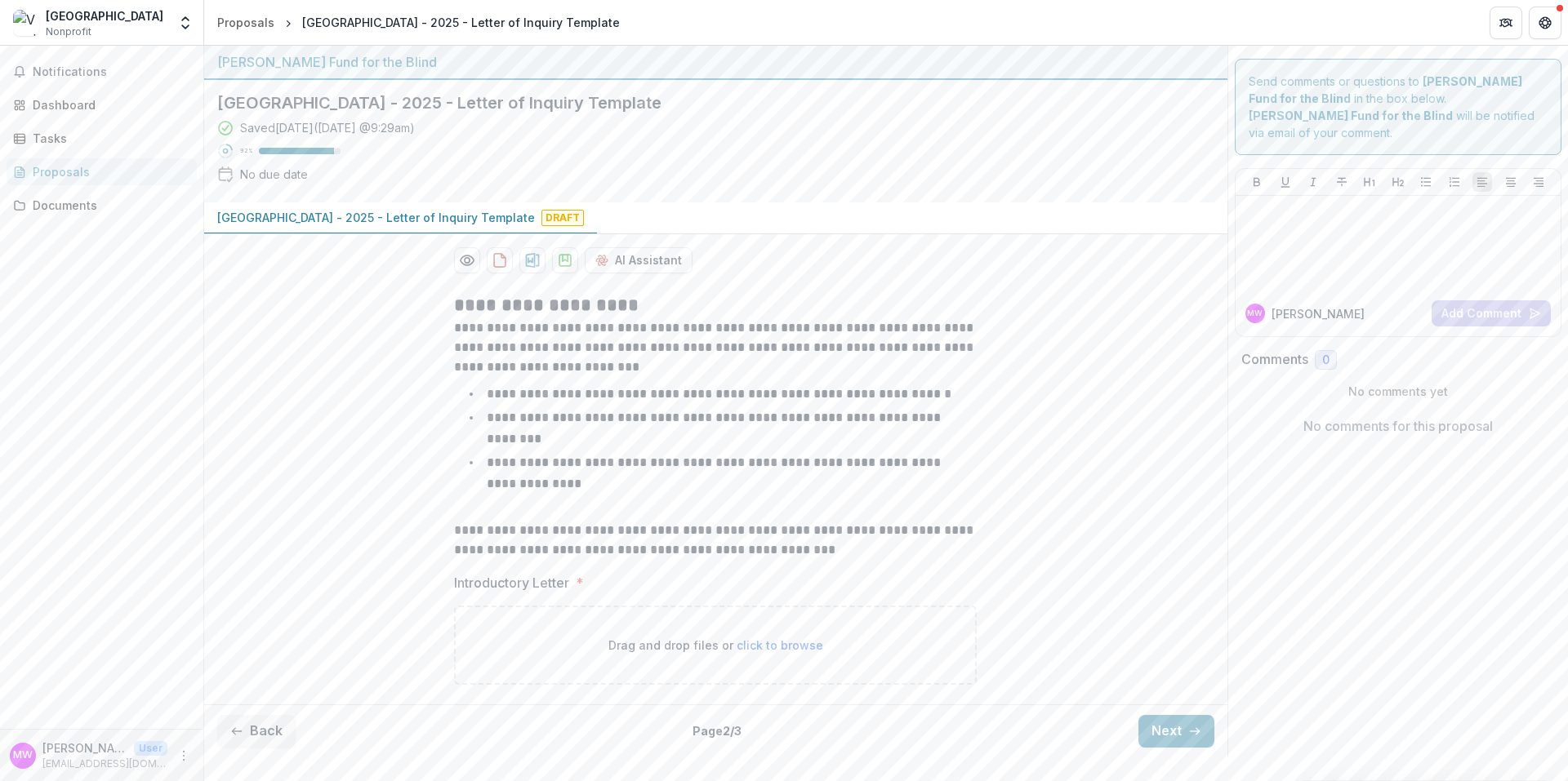
click at [780, 639] on span "click to browse" at bounding box center [779, 646] width 87 height 14
type input "**********"
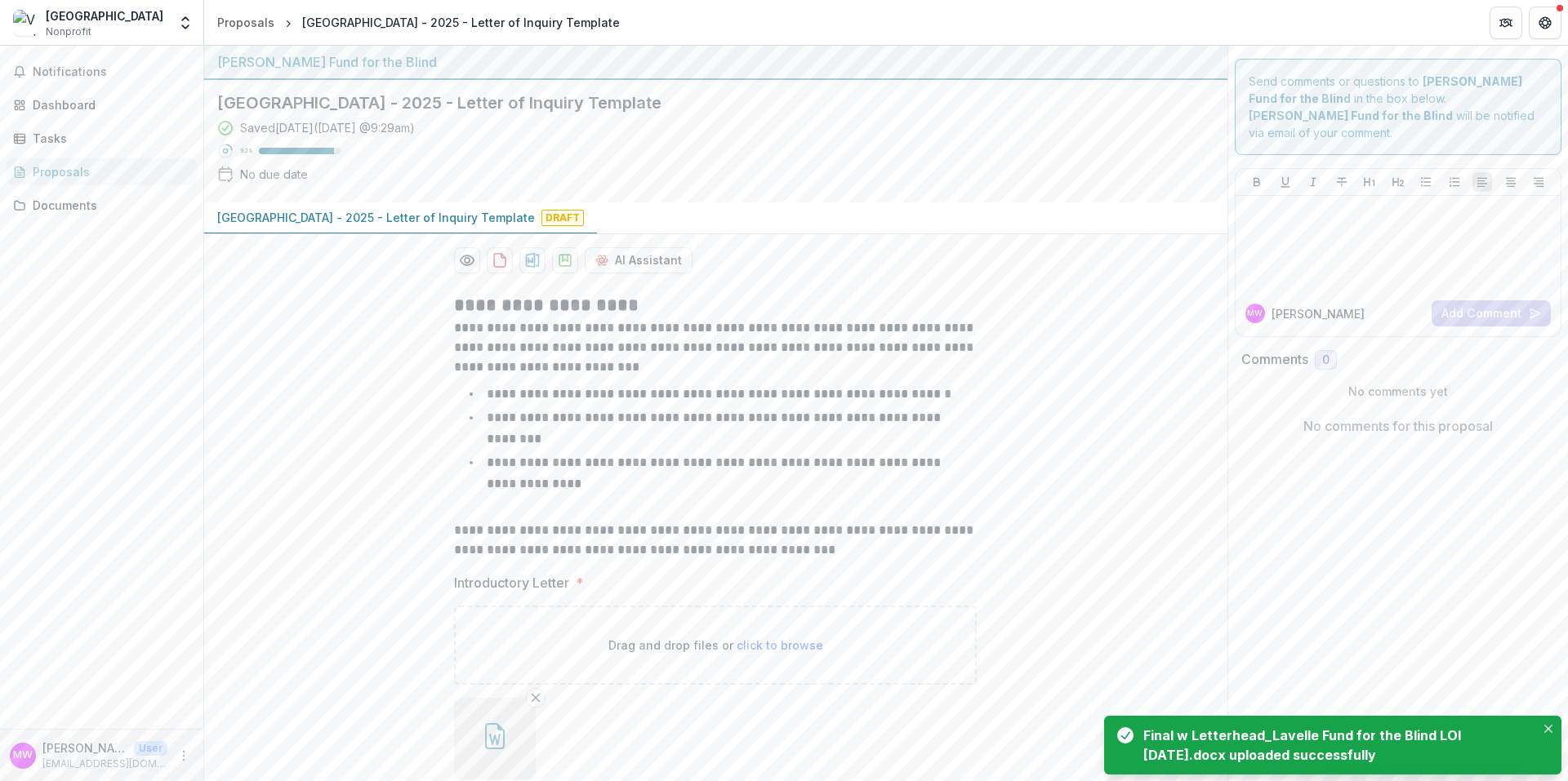
scroll to position [89, 0]
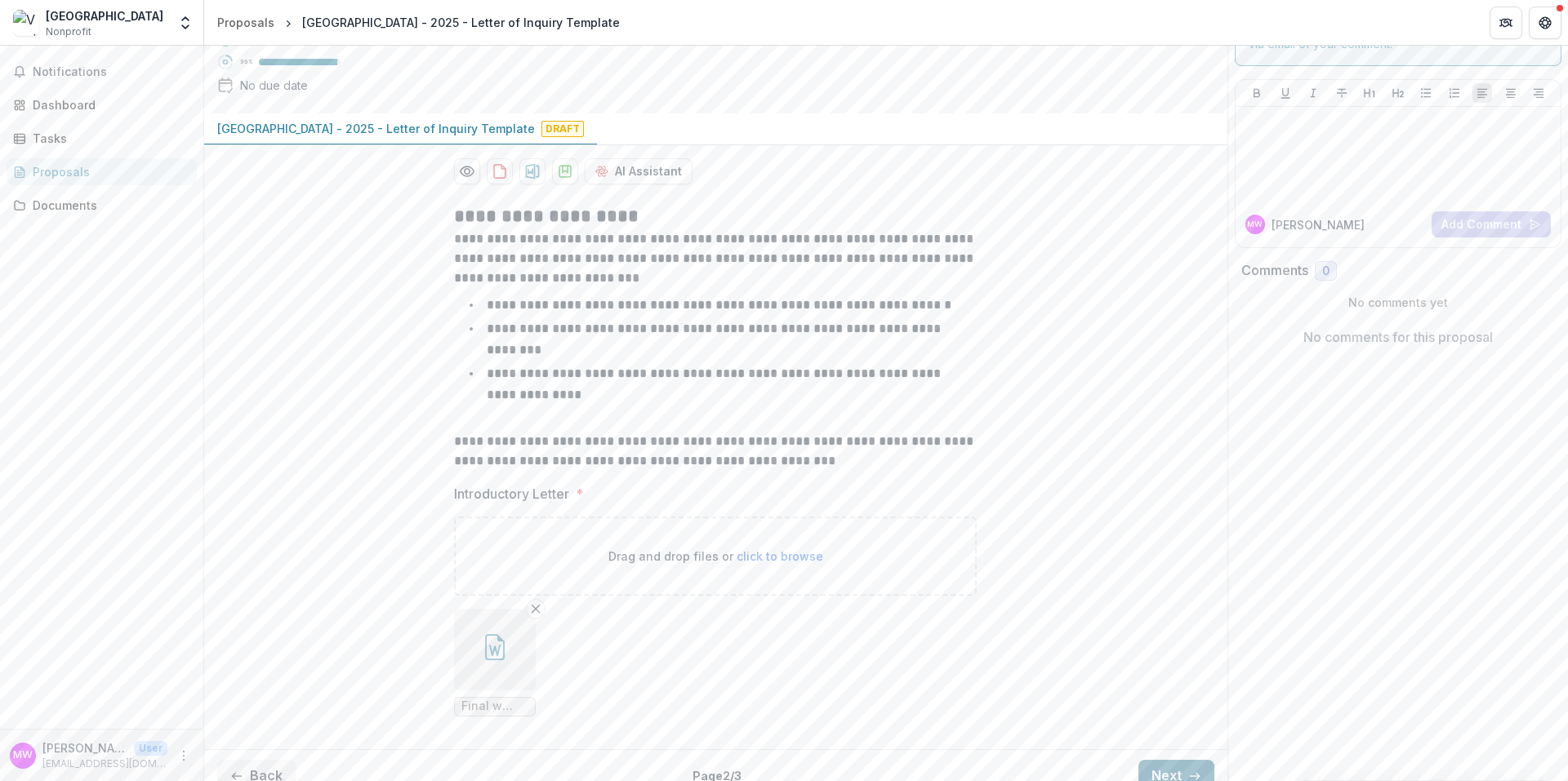
click at [1164, 760] on button "Next" at bounding box center [1176, 776] width 76 height 33
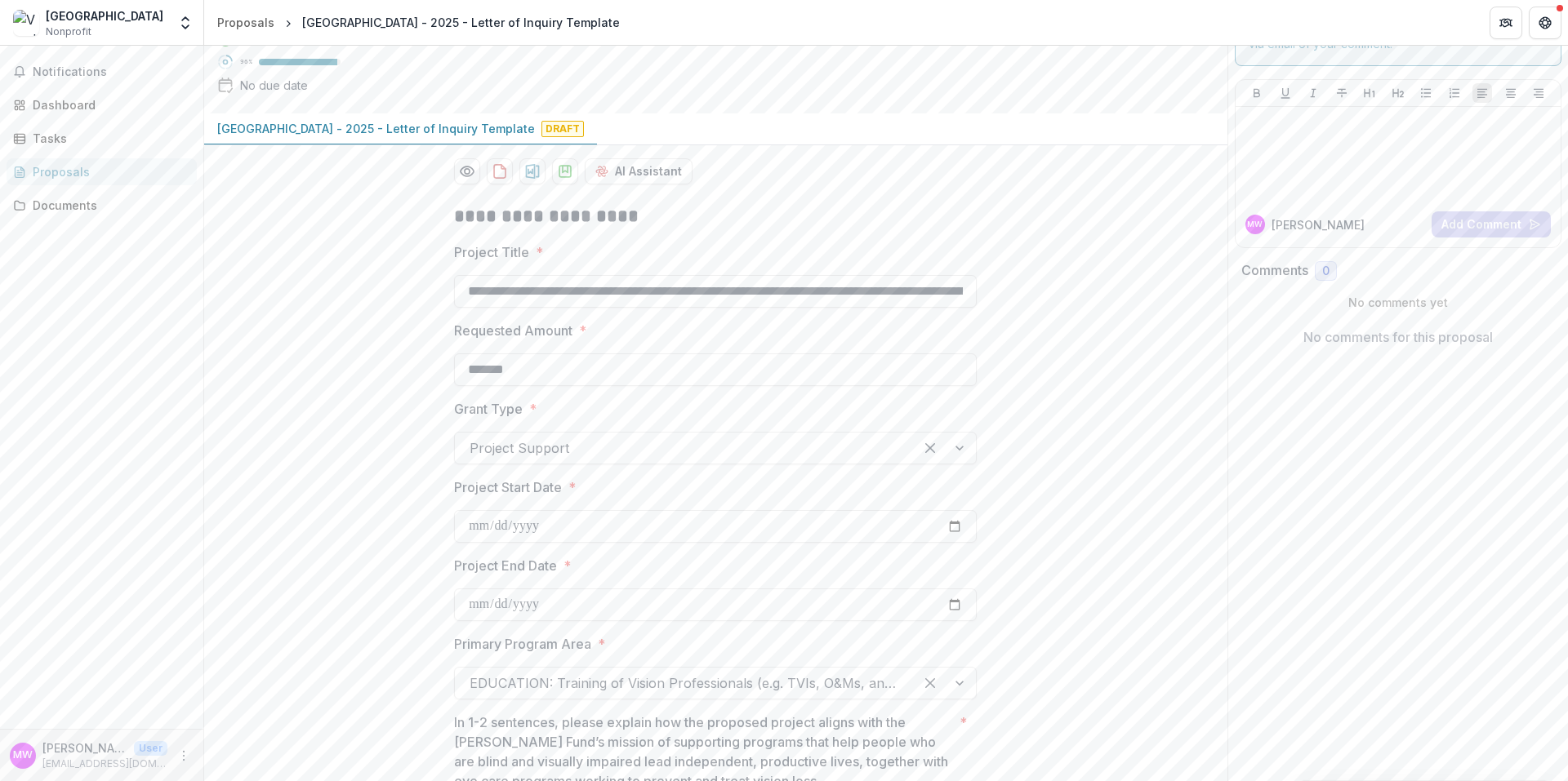
drag, startPoint x: 629, startPoint y: 373, endPoint x: 375, endPoint y: 401, distance: 255.5
paste input
type input "*******"
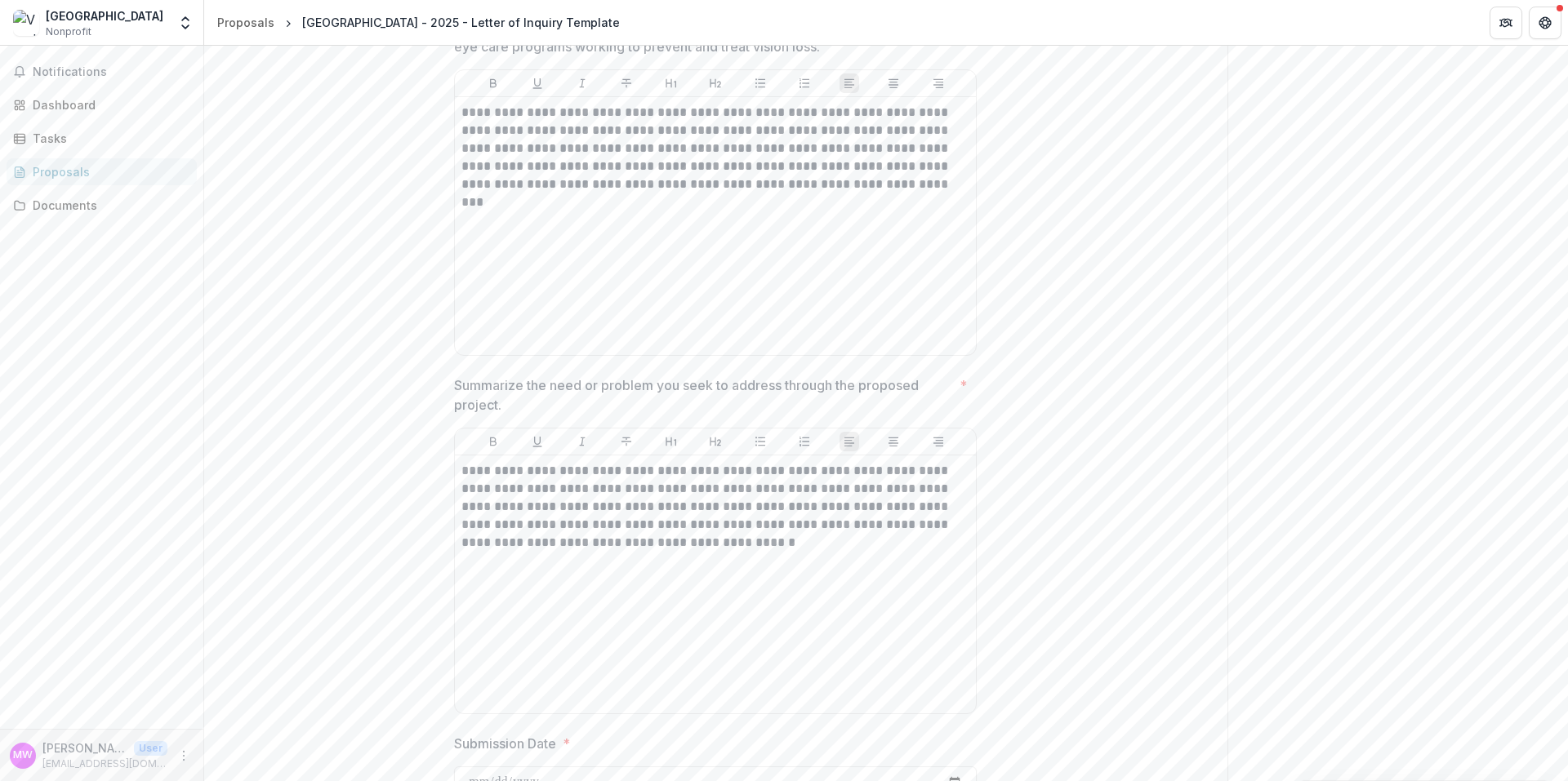
scroll to position [914, 0]
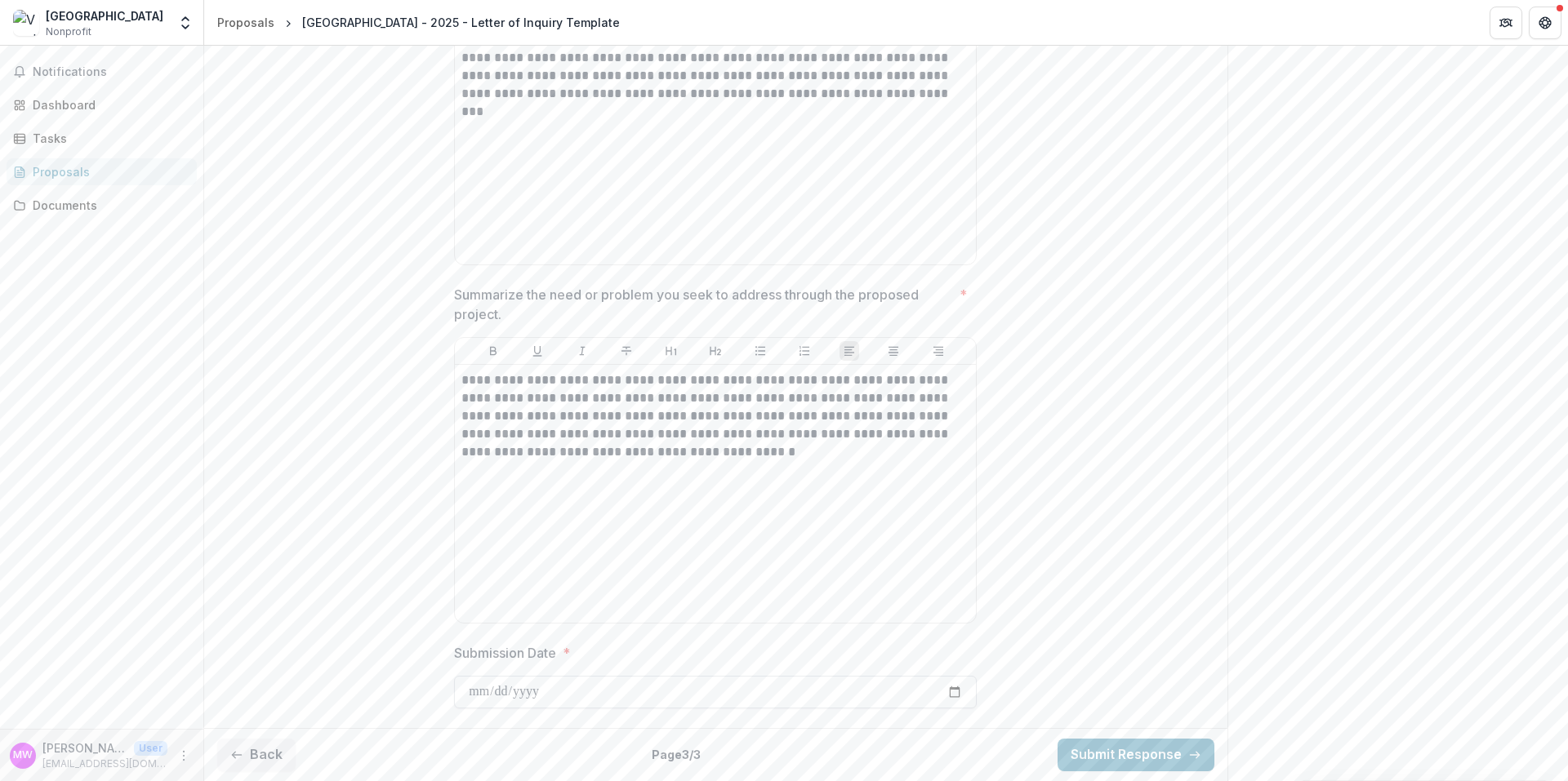
click at [952, 688] on input "**********" at bounding box center [715, 692] width 523 height 33
type input "**********"
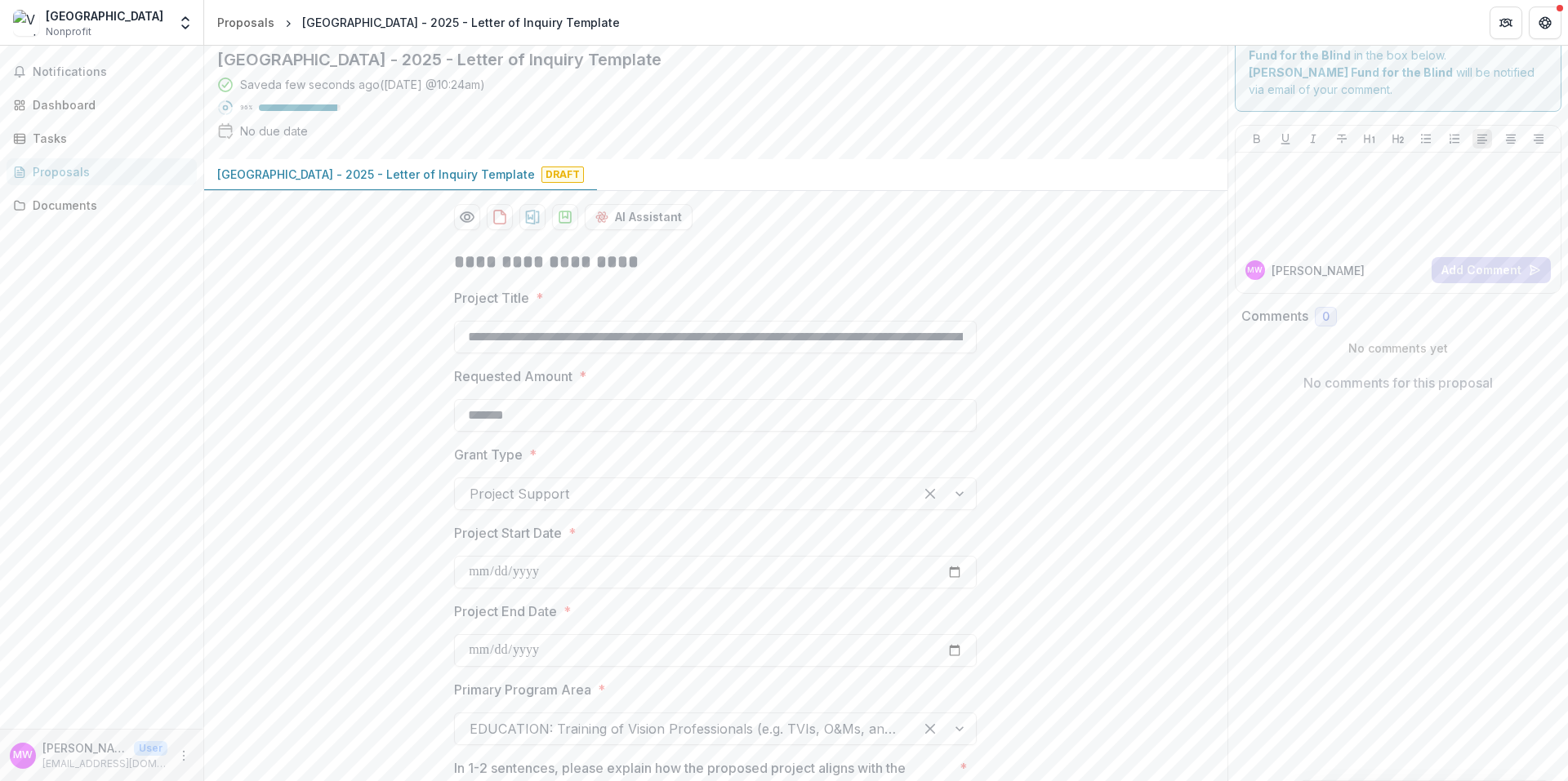
scroll to position [0, 0]
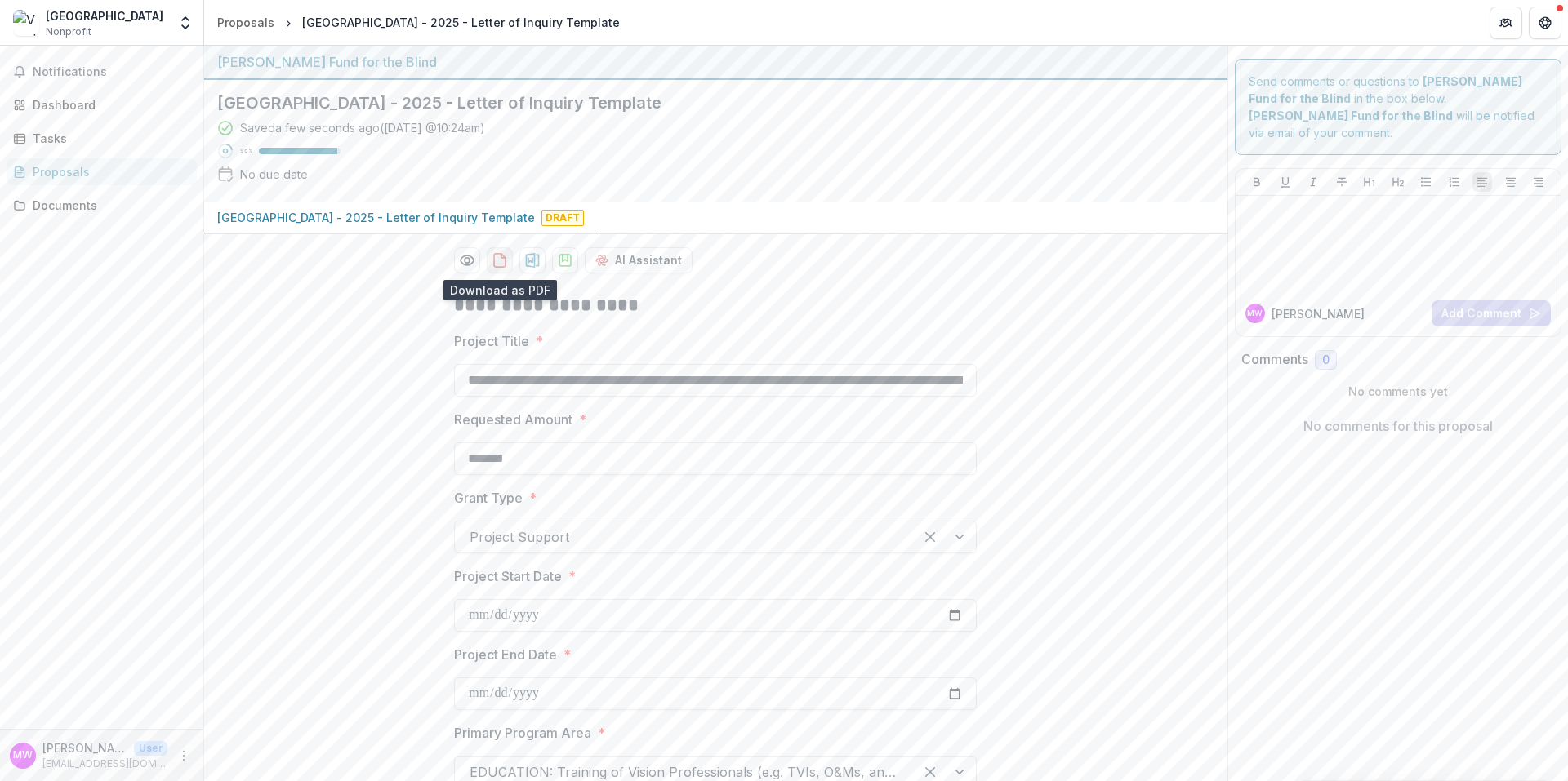
click at [498, 264] on icon "download-proposal" at bounding box center [499, 260] width 16 height 16
drag, startPoint x: 474, startPoint y: 275, endPoint x: 468, endPoint y: 269, distance: 8.5
click at [466, 266] on icon "Preview 3b6d35a7-1bbd-435c-b28f-d42ea634a5b8-0.pdf" at bounding box center [467, 260] width 16 height 16
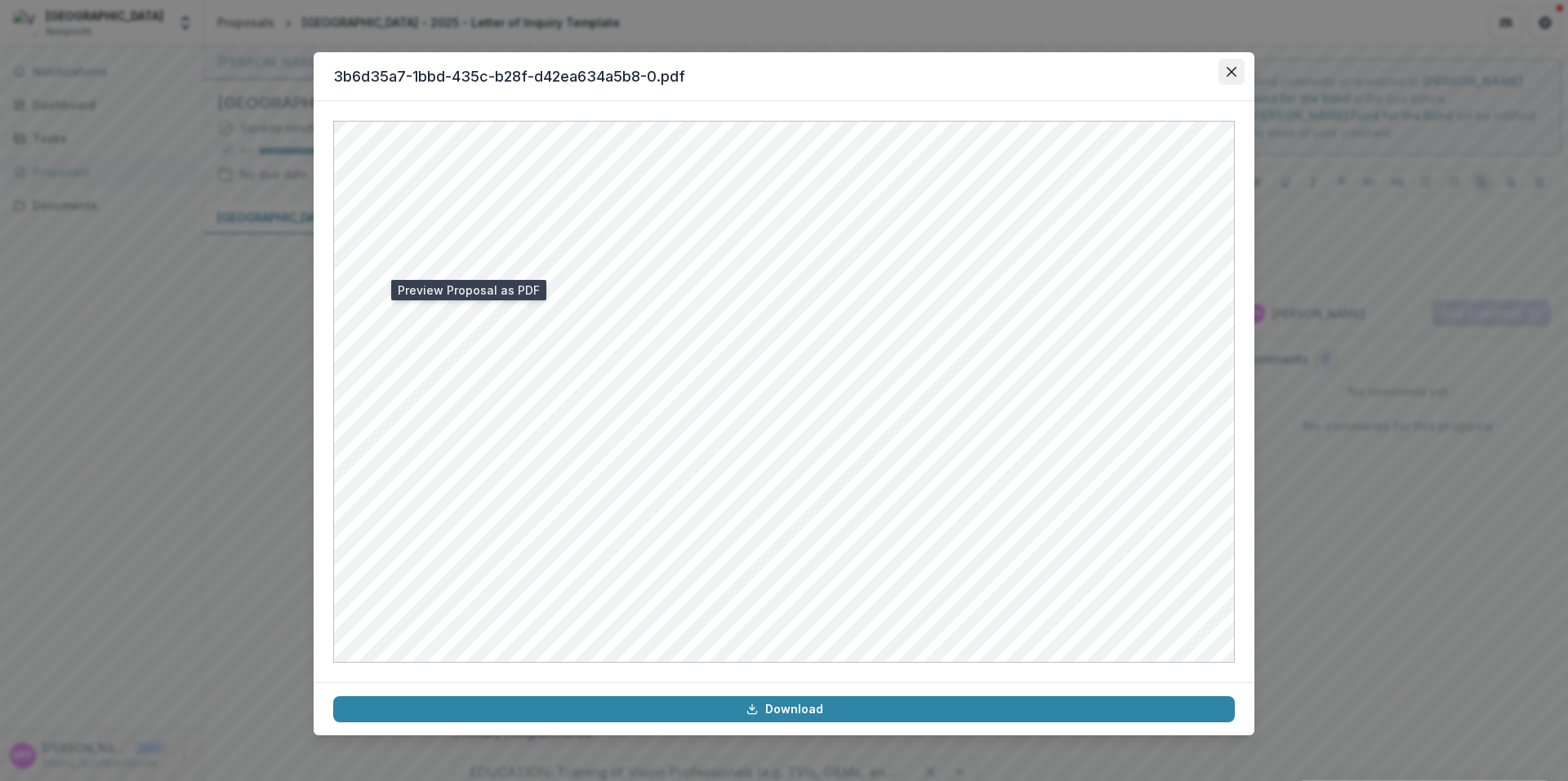
click at [1238, 70] on button "Close" at bounding box center [1231, 72] width 26 height 26
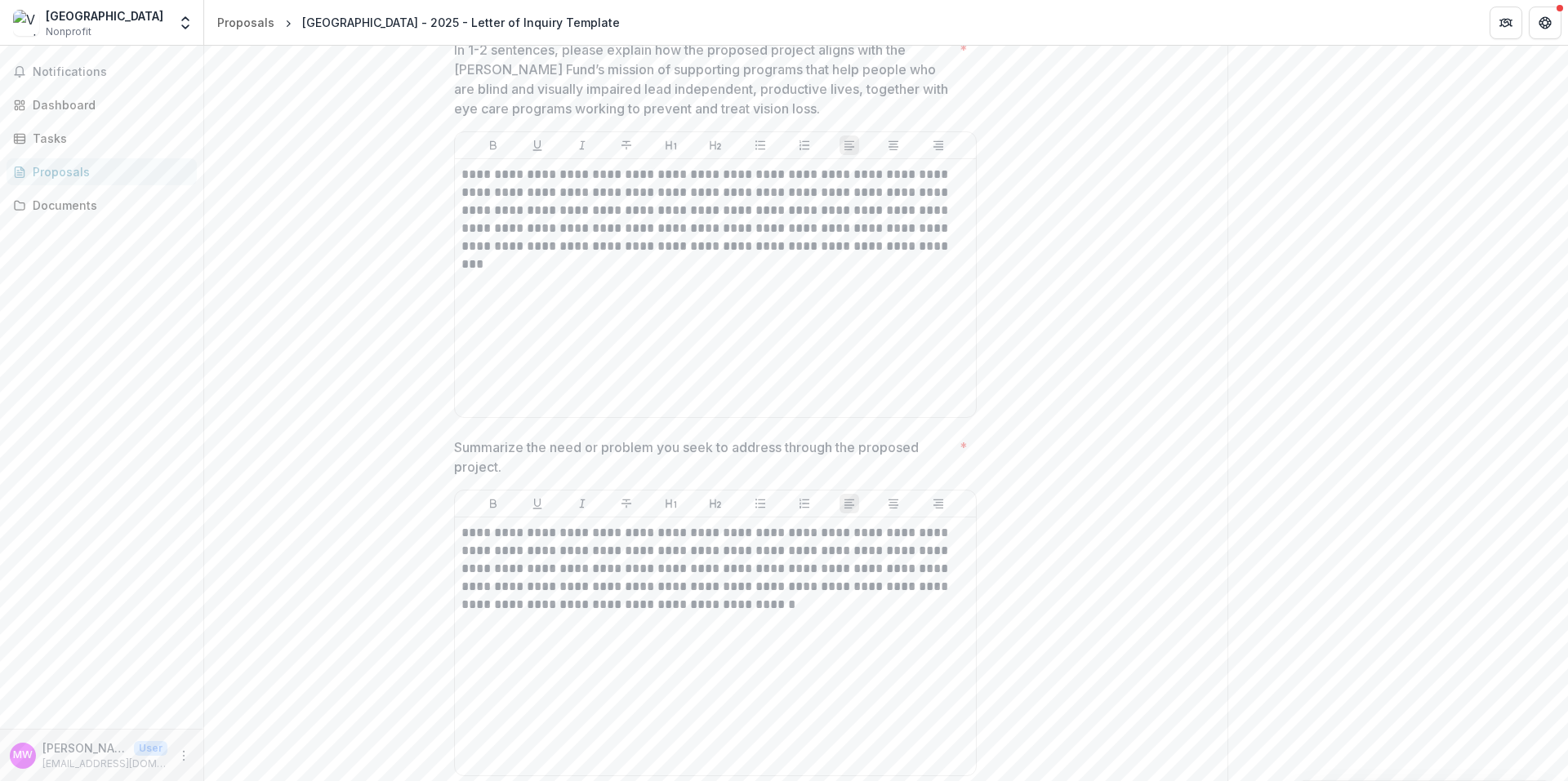
scroll to position [914, 0]
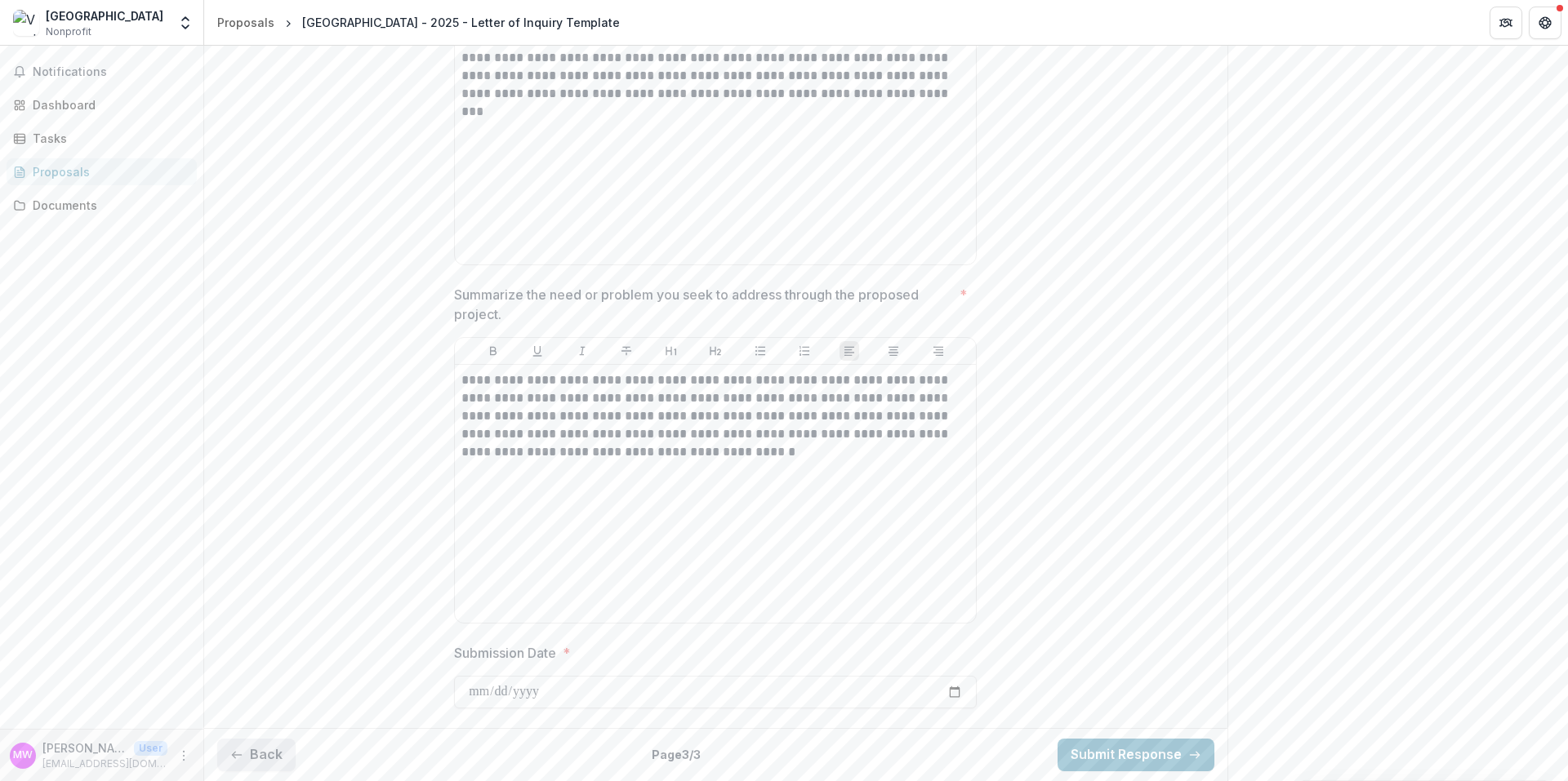
click at [256, 763] on button "Back" at bounding box center [256, 755] width 79 height 33
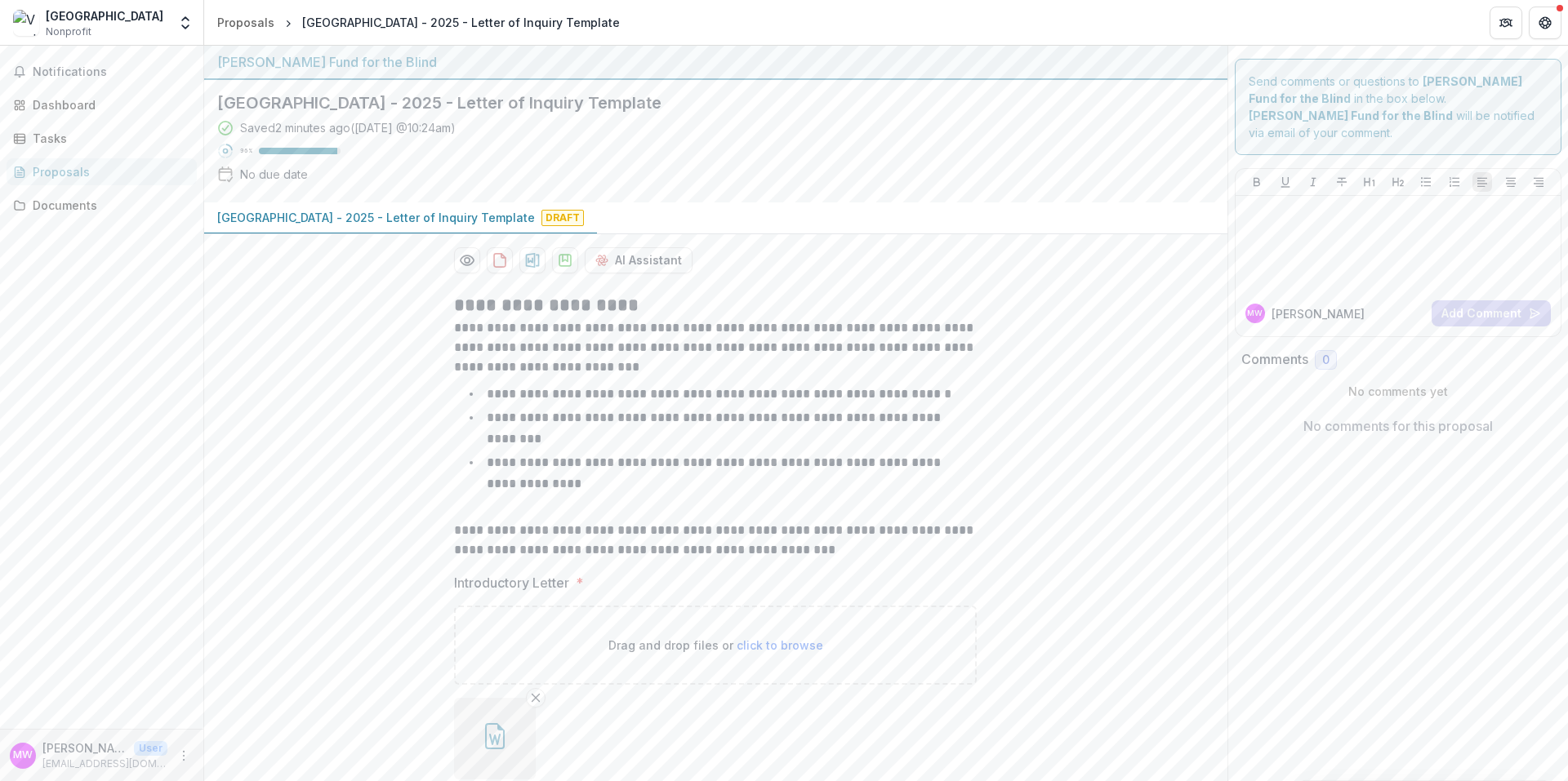
scroll to position [89, 0]
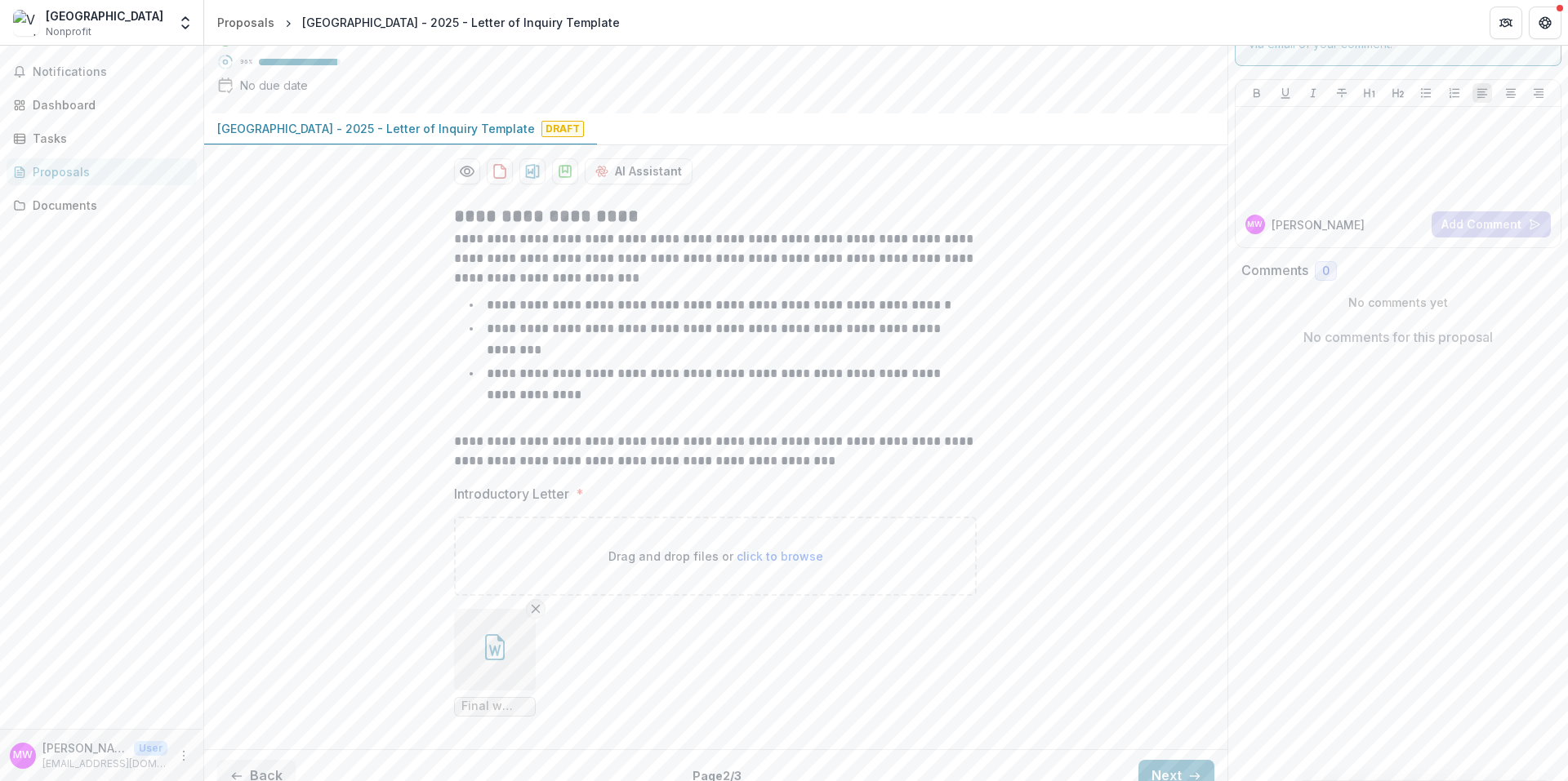
click at [532, 603] on icon "Remove File" at bounding box center [535, 609] width 13 height 13
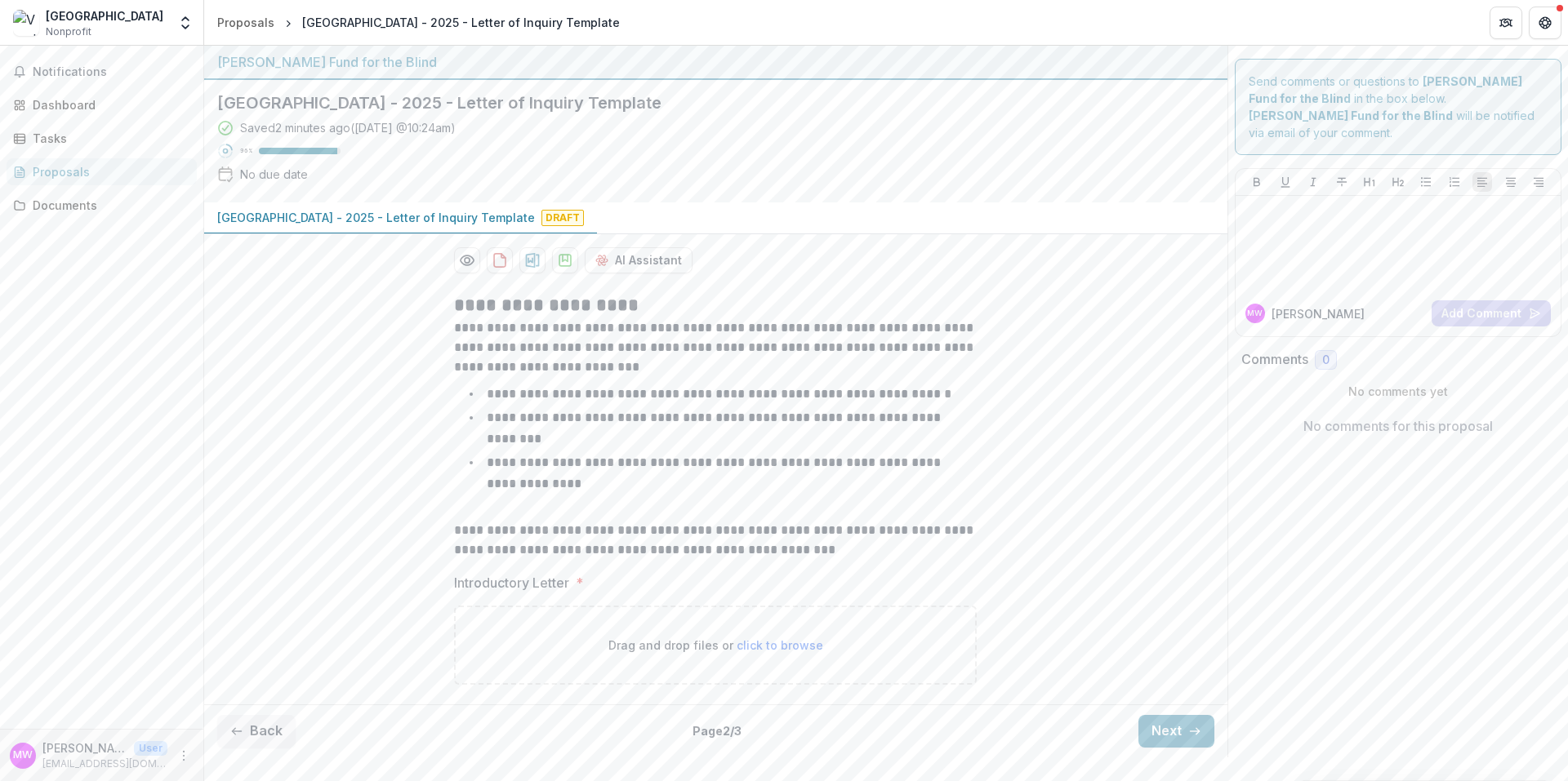
scroll to position [0, 0]
